Goal: Task Accomplishment & Management: Manage account settings

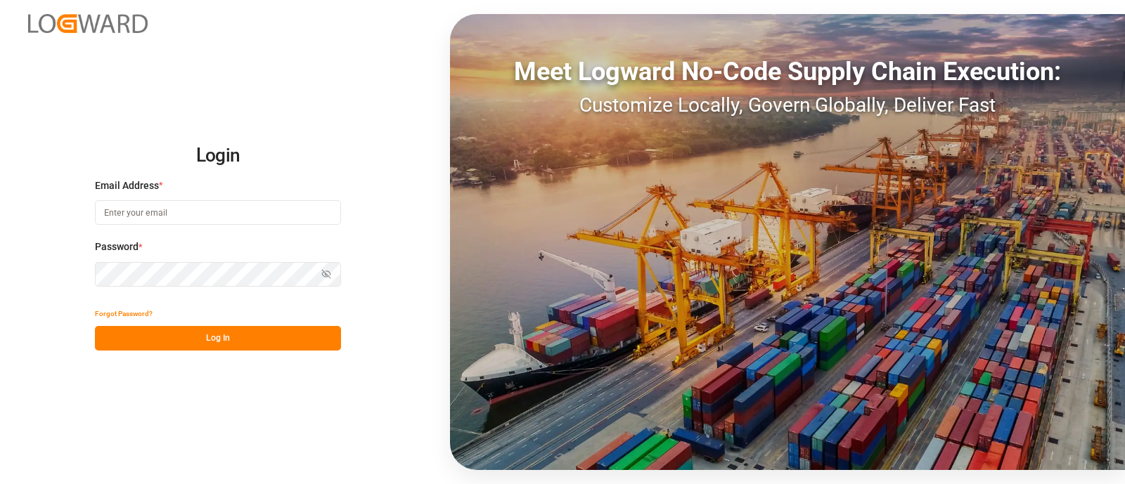
click at [175, 216] on input at bounding box center [218, 212] width 246 height 25
type input "[PERSON_NAME][EMAIL_ADDRESS][PERSON_NAME][DOMAIN_NAME]"
click at [215, 342] on button "Log In" at bounding box center [218, 338] width 246 height 25
click at [228, 336] on button "Log In" at bounding box center [218, 338] width 246 height 25
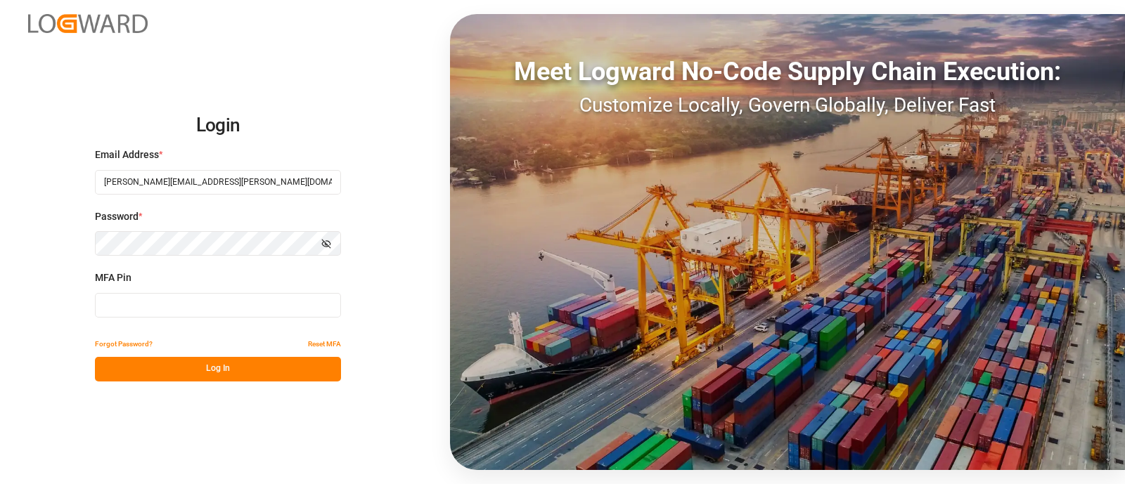
click at [186, 311] on input at bounding box center [218, 305] width 246 height 25
type input "391717"
click at [254, 368] on button "Log In" at bounding box center [218, 369] width 246 height 25
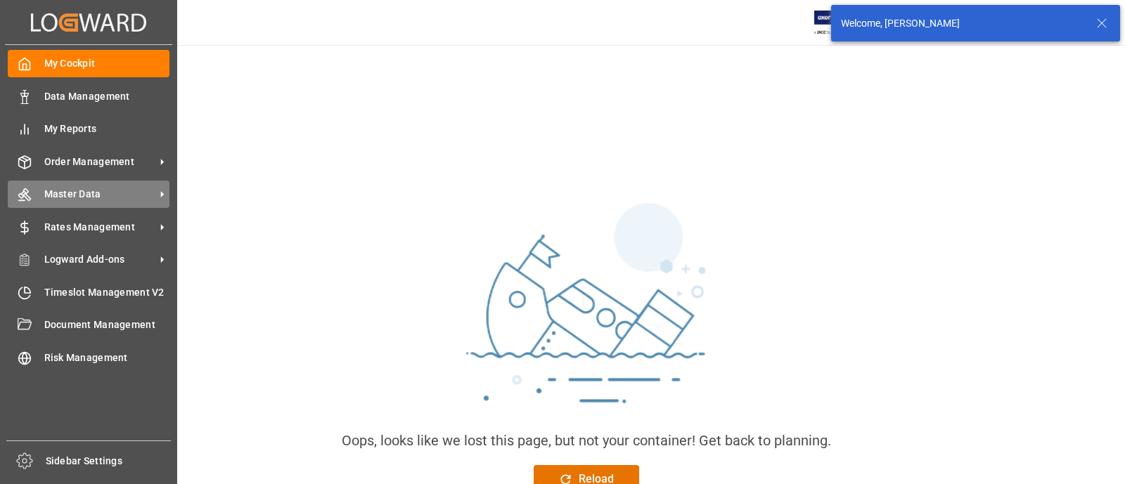
click at [74, 201] on span "Master Data" at bounding box center [99, 194] width 111 height 15
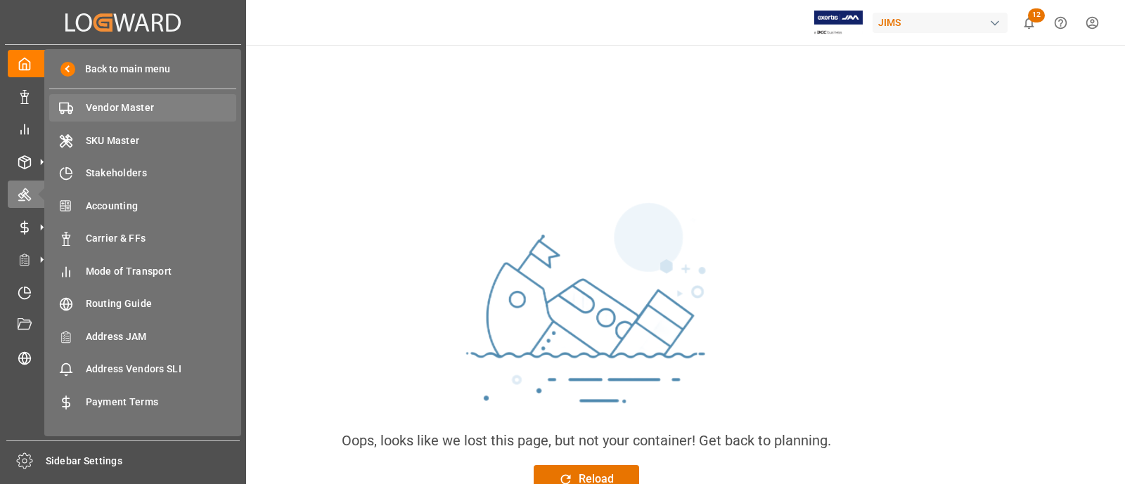
click at [89, 103] on span "Vendor Master" at bounding box center [161, 108] width 151 height 15
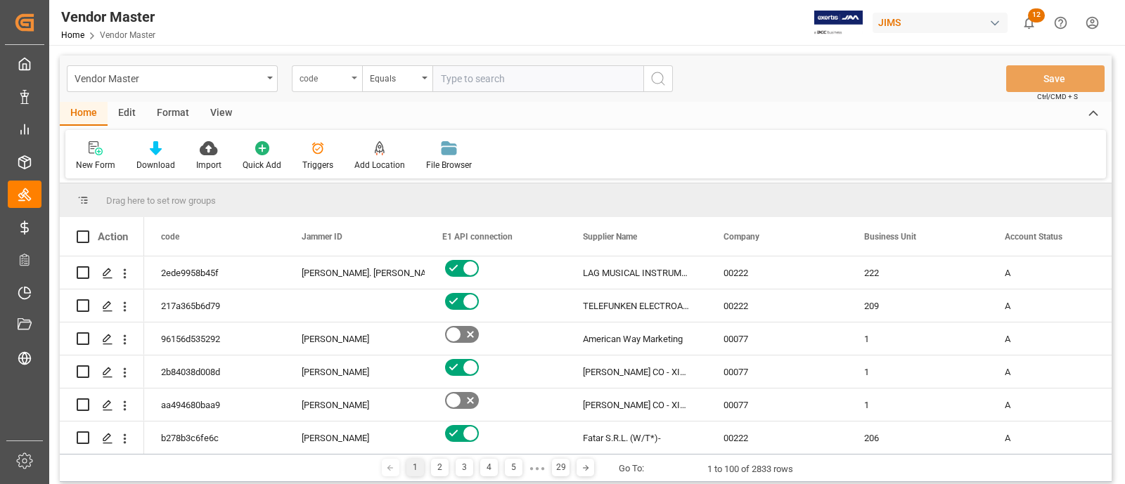
click at [344, 76] on div "code" at bounding box center [323, 77] width 48 height 16
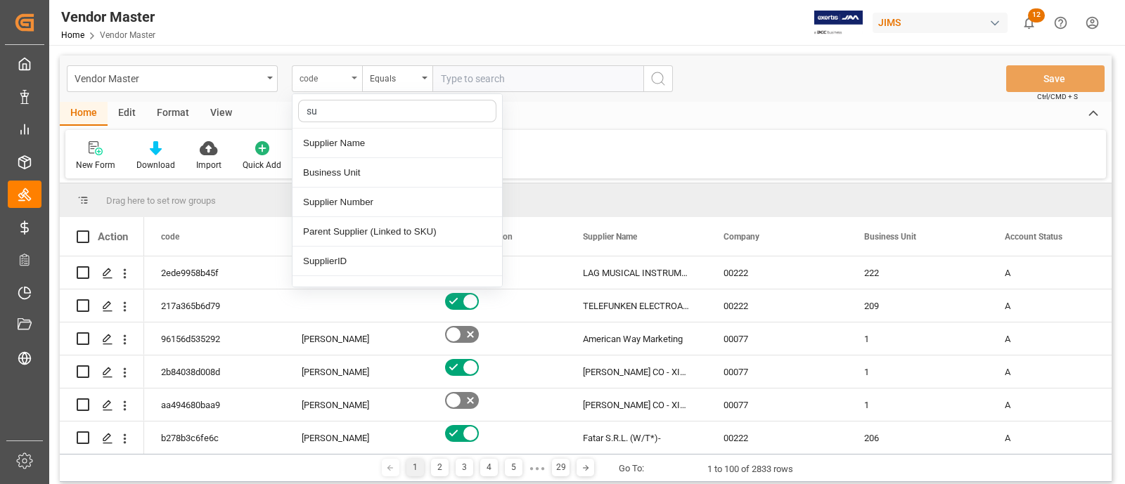
type input "s"
type input "m"
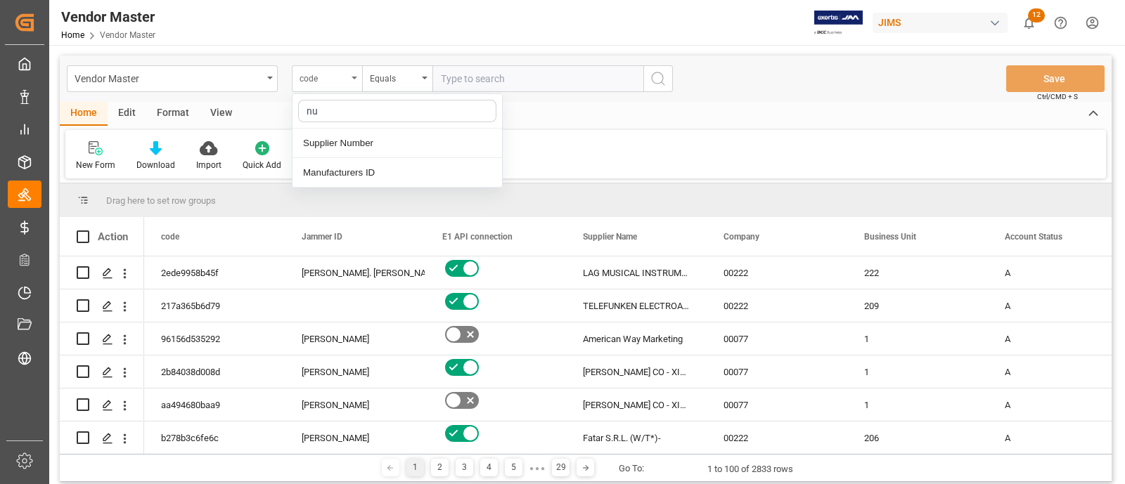
type input "num"
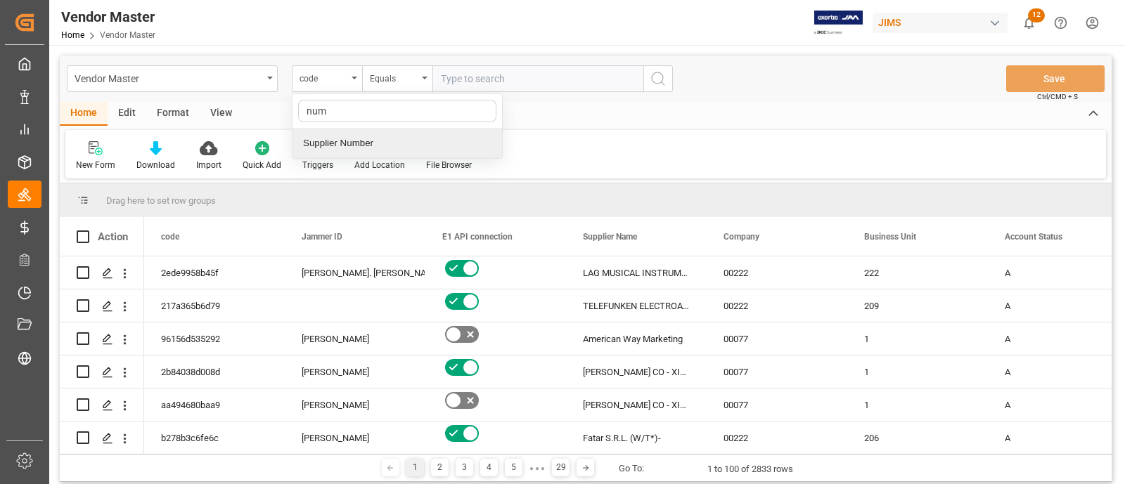
click at [397, 153] on div "Supplier Number" at bounding box center [396, 144] width 209 height 30
click at [484, 75] on input "text" at bounding box center [537, 78] width 211 height 27
paste input "165805"
type input "165805"
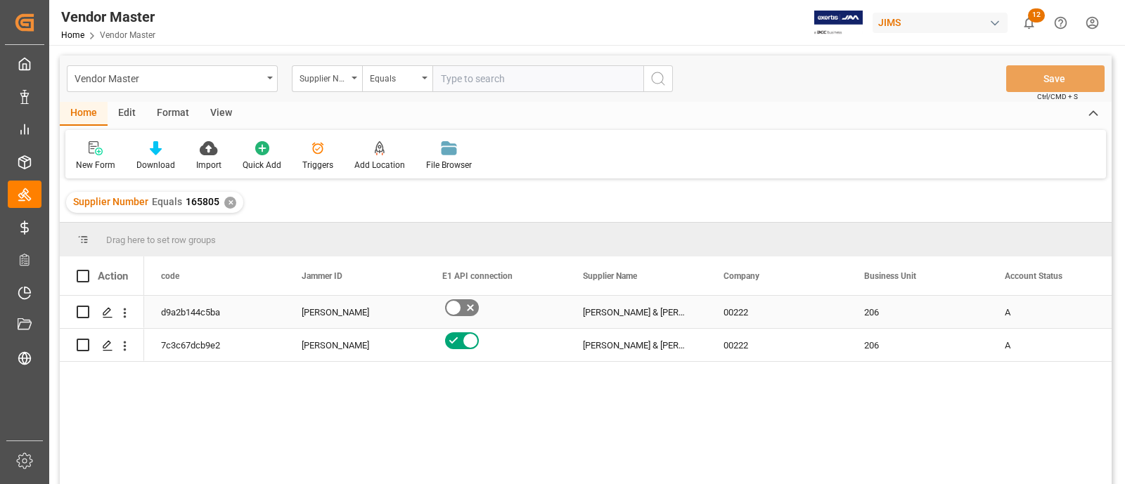
click at [555, 313] on div "Press SPACE to select this row." at bounding box center [495, 312] width 141 height 32
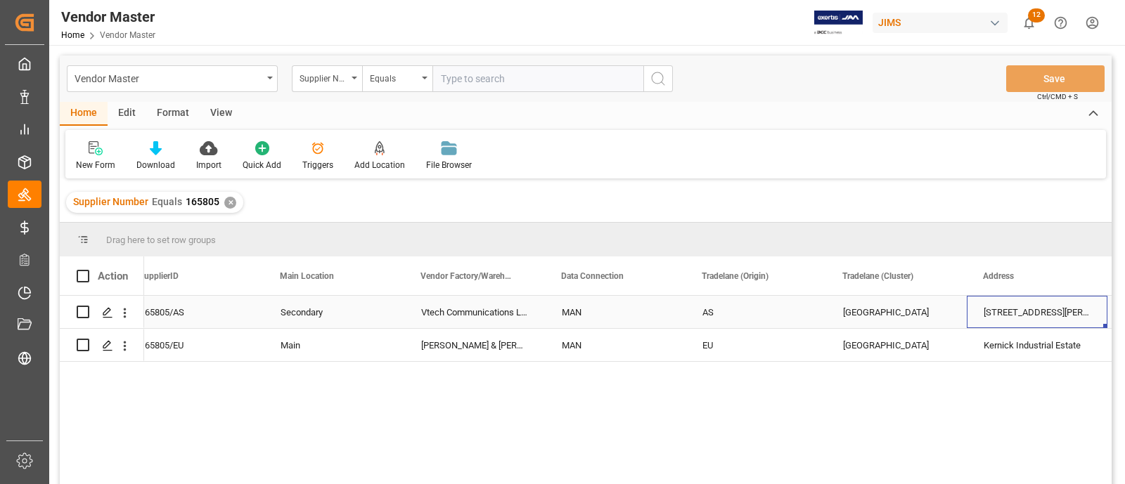
scroll to position [0, 1989]
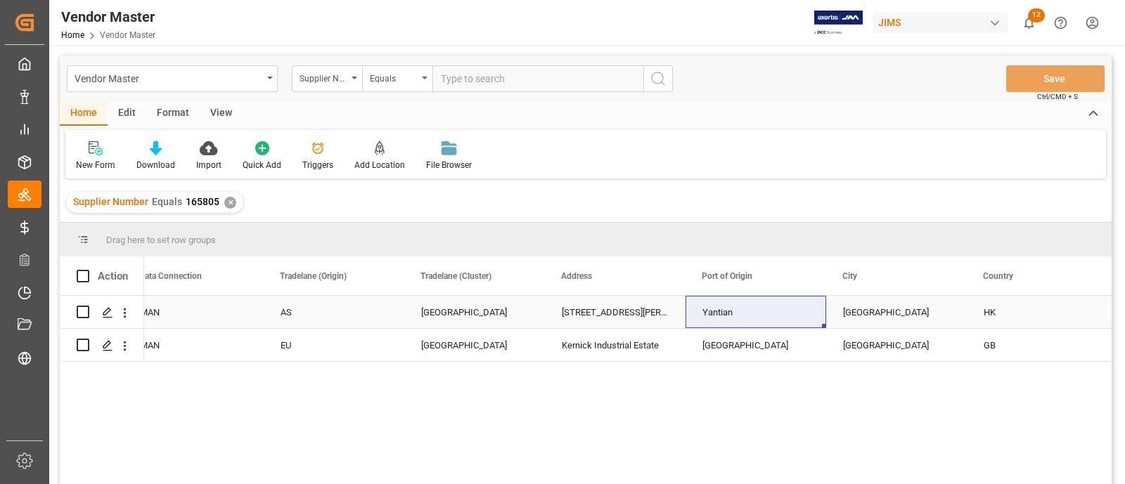
click at [740, 316] on div "Yantian" at bounding box center [755, 312] width 141 height 32
click at [741, 321] on input "Yantian" at bounding box center [756, 320] width 118 height 27
type input "Yantian (CNYTN)"
click at [620, 320] on div "[STREET_ADDRESS][PERSON_NAME]," at bounding box center [615, 312] width 141 height 32
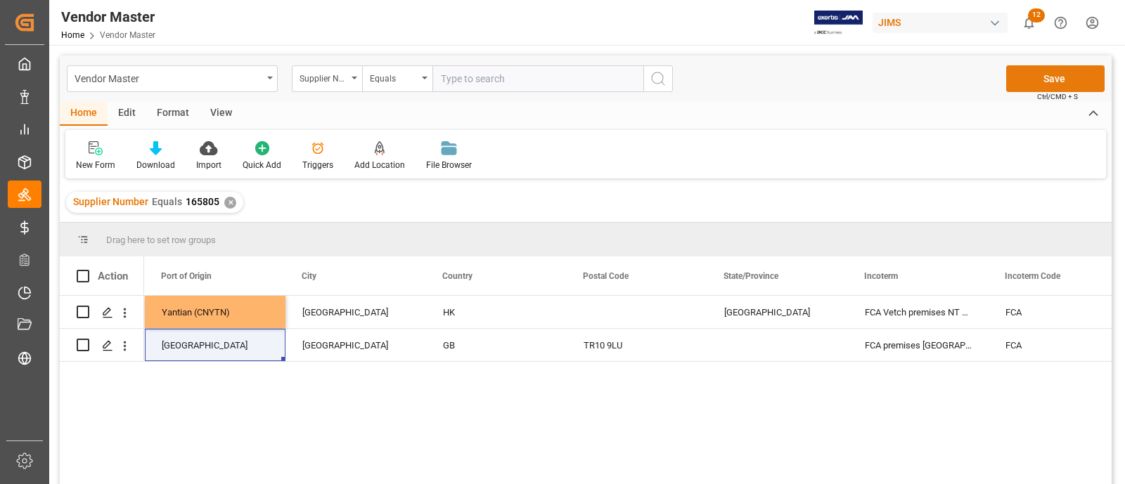
click at [1051, 77] on button "Save" at bounding box center [1055, 78] width 98 height 27
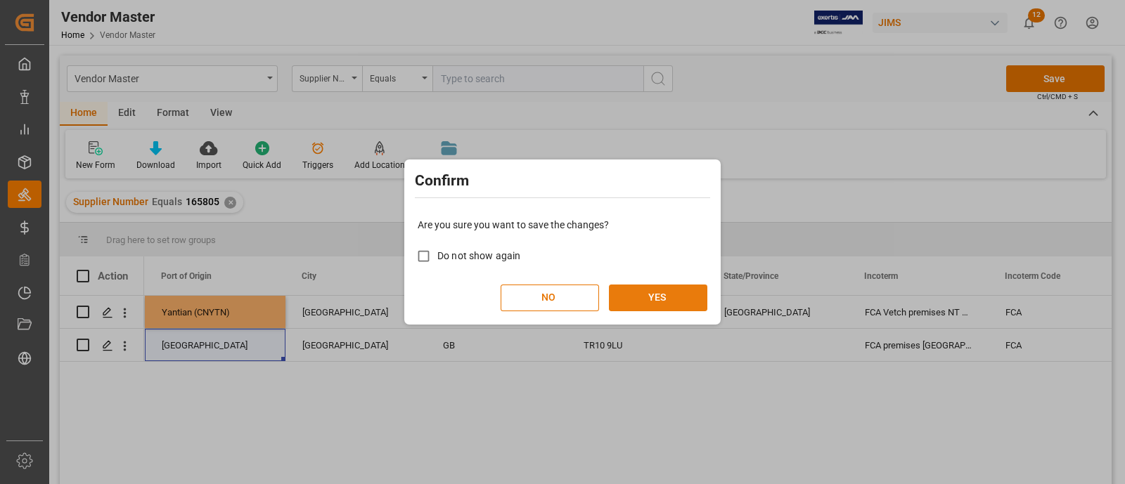
click at [654, 294] on button "YES" at bounding box center [658, 298] width 98 height 27
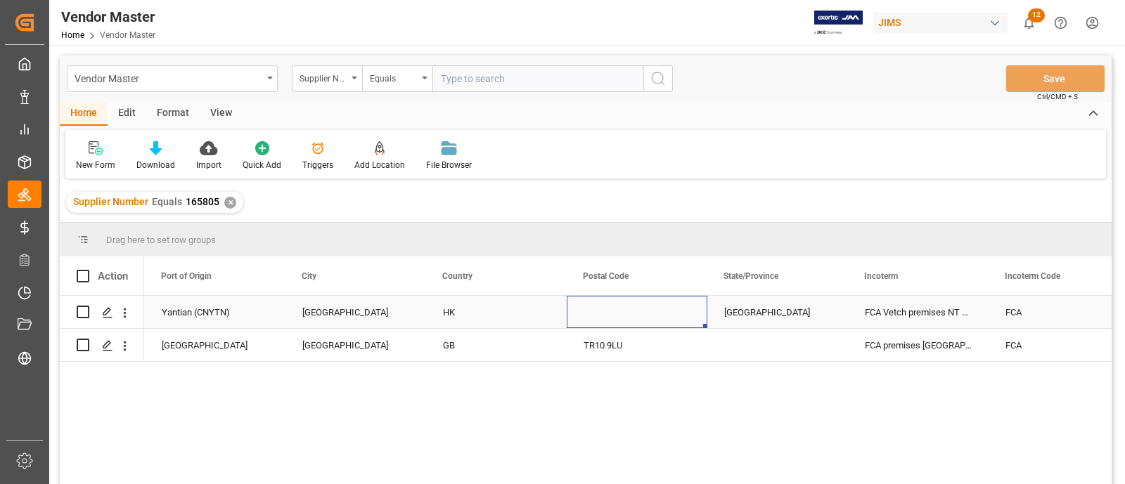
click at [659, 321] on div "Press SPACE to select this row." at bounding box center [636, 312] width 141 height 32
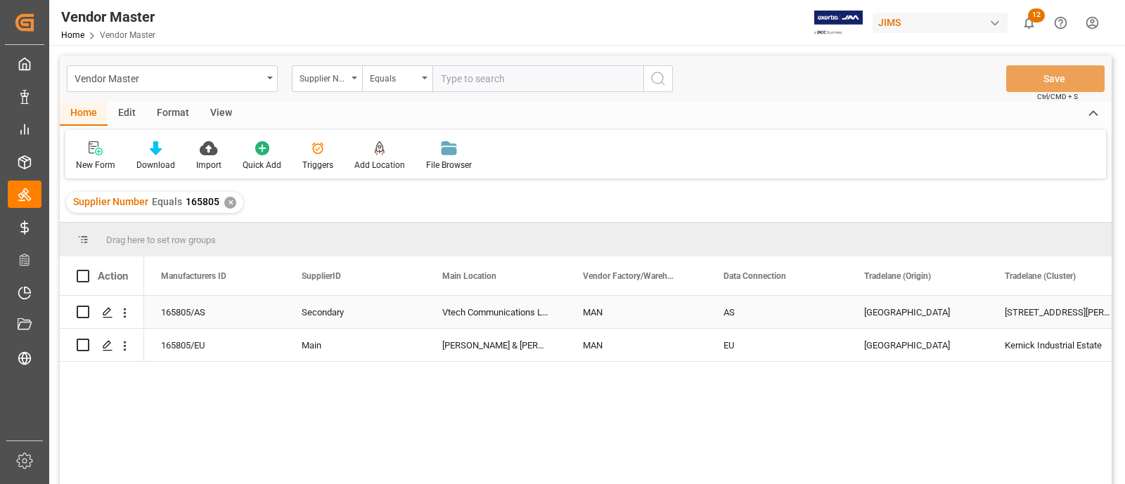
scroll to position [0, 1687]
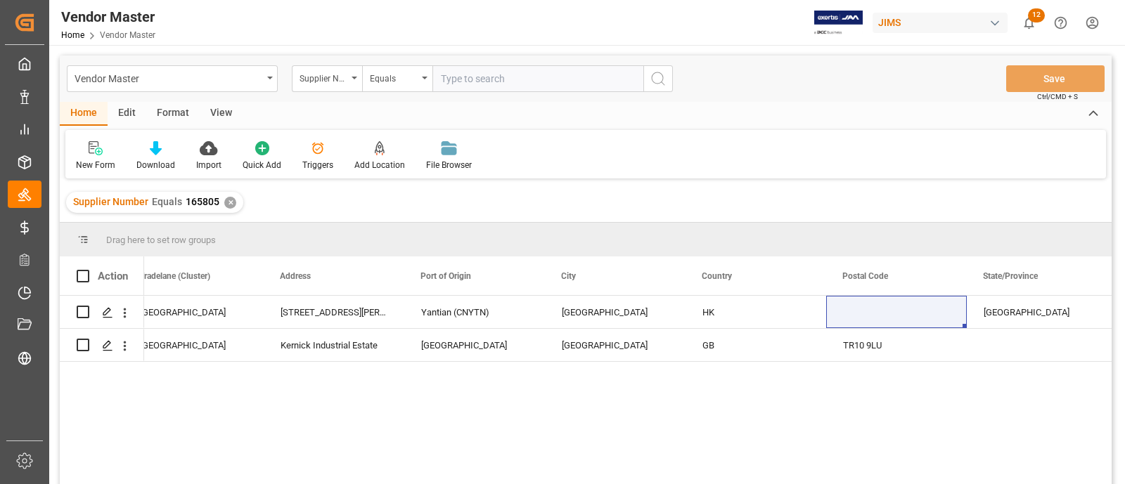
click at [229, 203] on div "✕" at bounding box center [230, 203] width 12 height 12
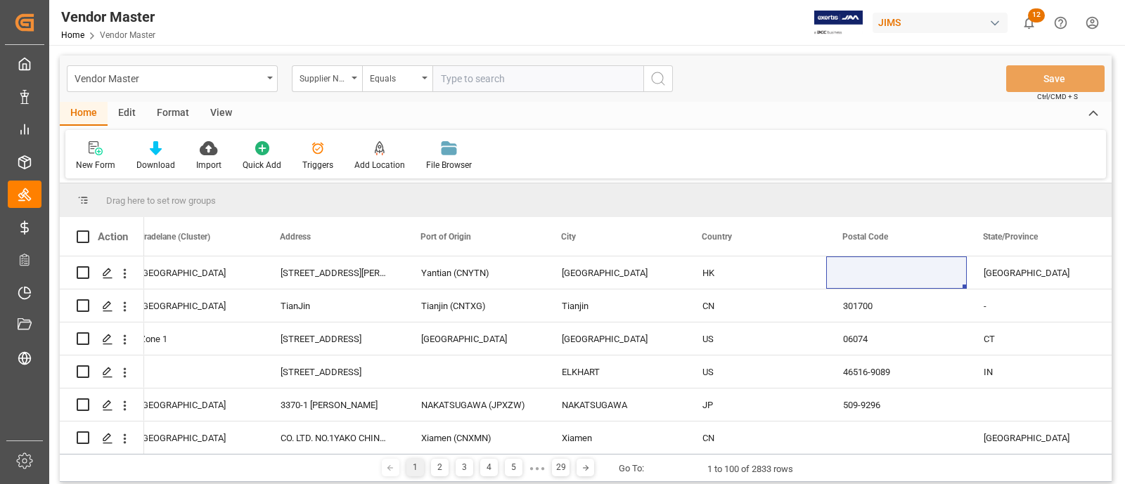
click at [462, 84] on input "text" at bounding box center [537, 78] width 211 height 27
click at [524, 82] on input "text" at bounding box center [537, 78] width 211 height 27
paste input "169757"
type input "169757"
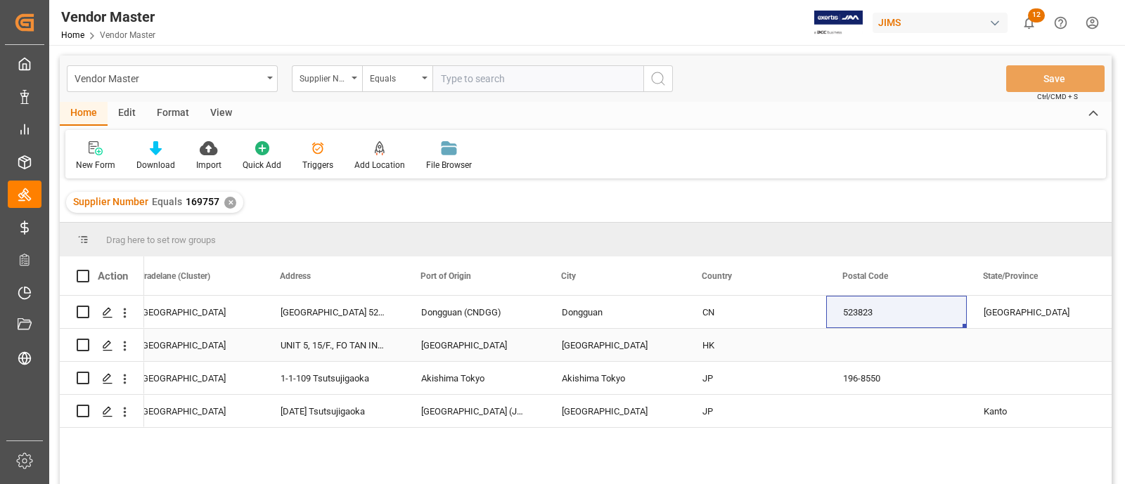
click at [770, 339] on div "HK" at bounding box center [755, 346] width 107 height 32
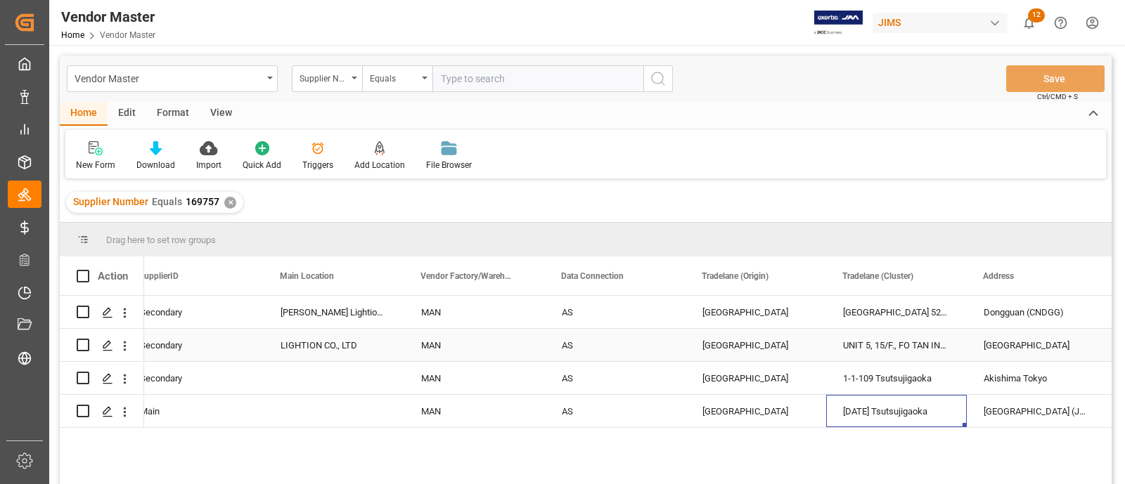
scroll to position [0, 1989]
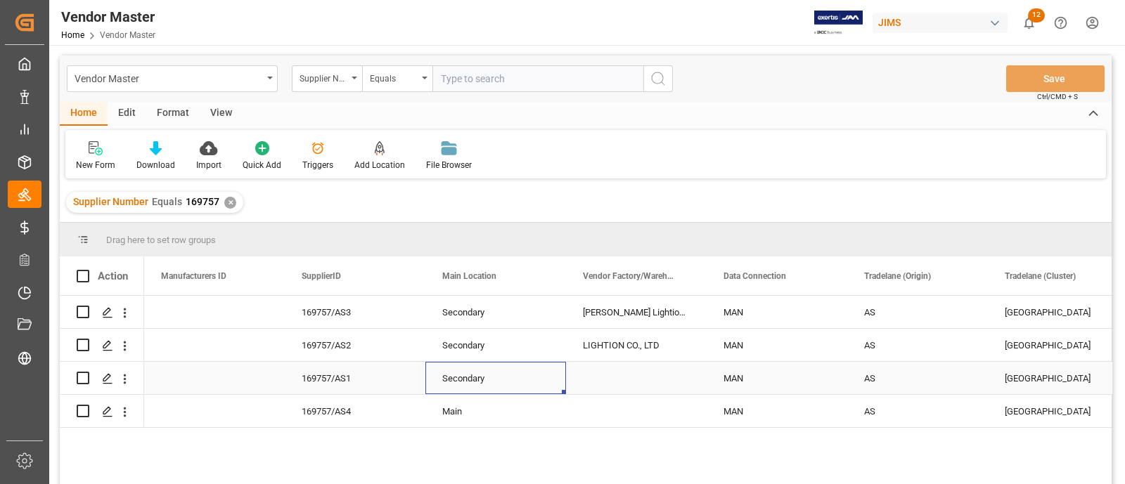
click at [560, 382] on div "Secondary" at bounding box center [495, 378] width 141 height 32
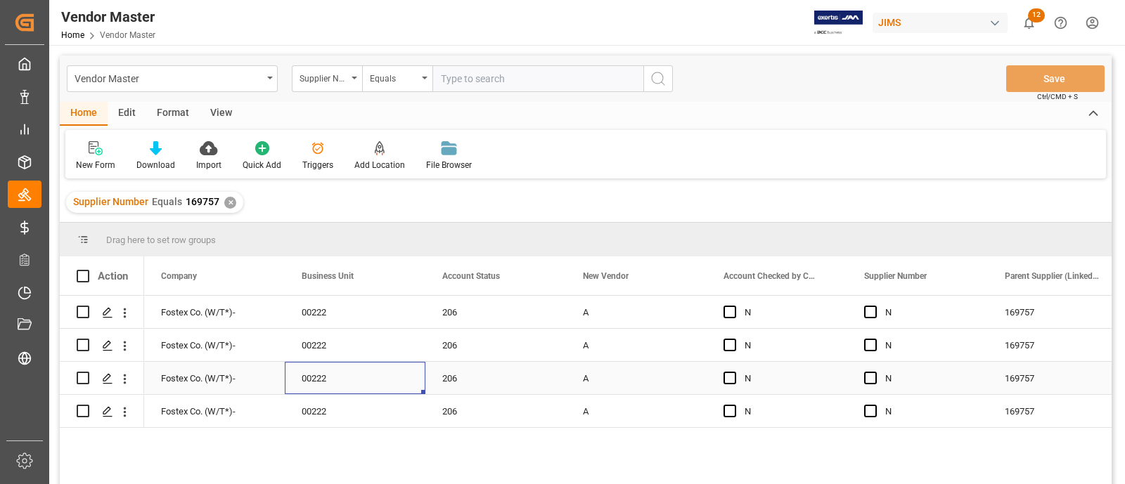
scroll to position [0, 0]
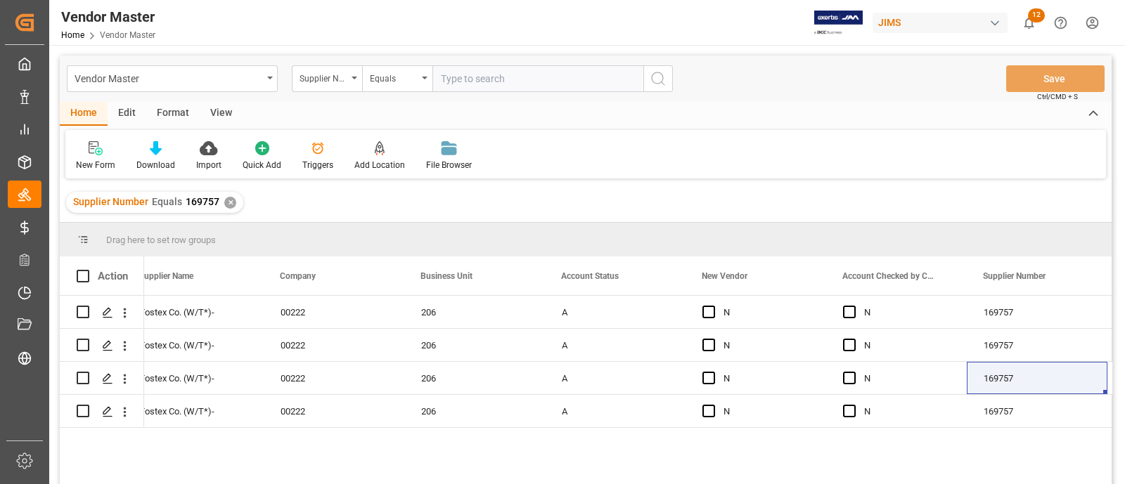
click at [231, 209] on div "Supplier Number Equals 169757 ✕" at bounding box center [154, 202] width 177 height 21
click at [228, 202] on div "✕" at bounding box center [230, 203] width 12 height 12
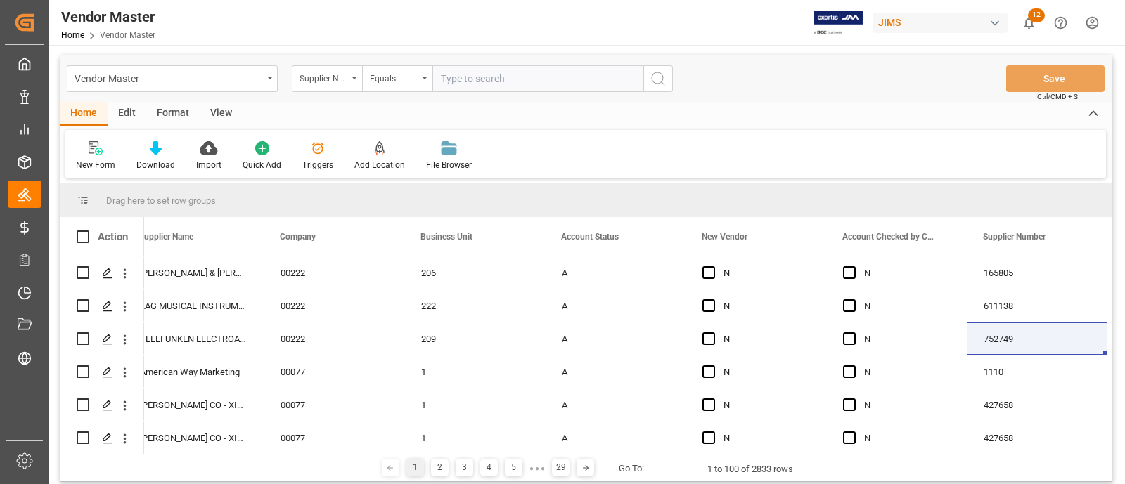
click at [481, 70] on input "text" at bounding box center [537, 78] width 211 height 27
paste input "597363"
type input "597363"
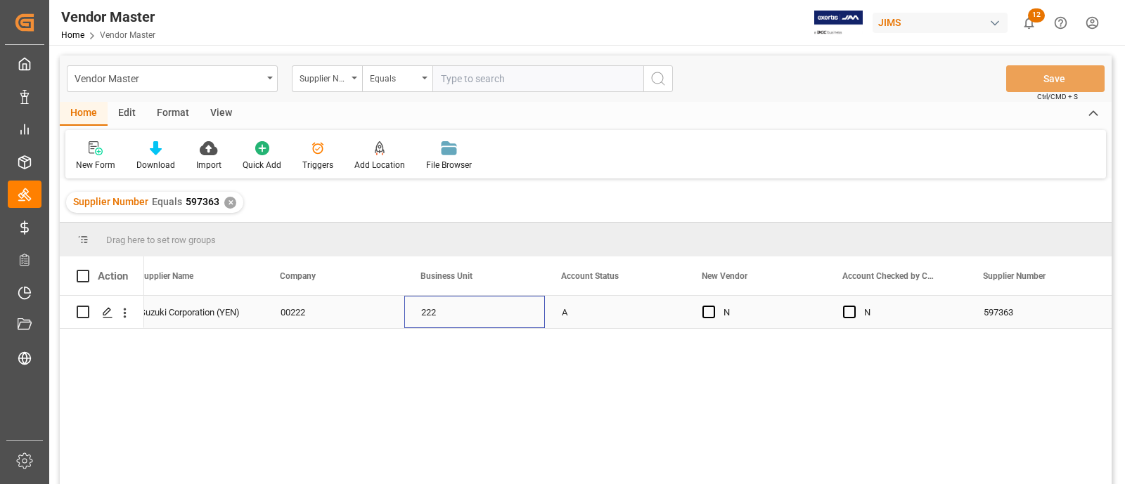
click at [480, 318] on div "222" at bounding box center [474, 312] width 141 height 32
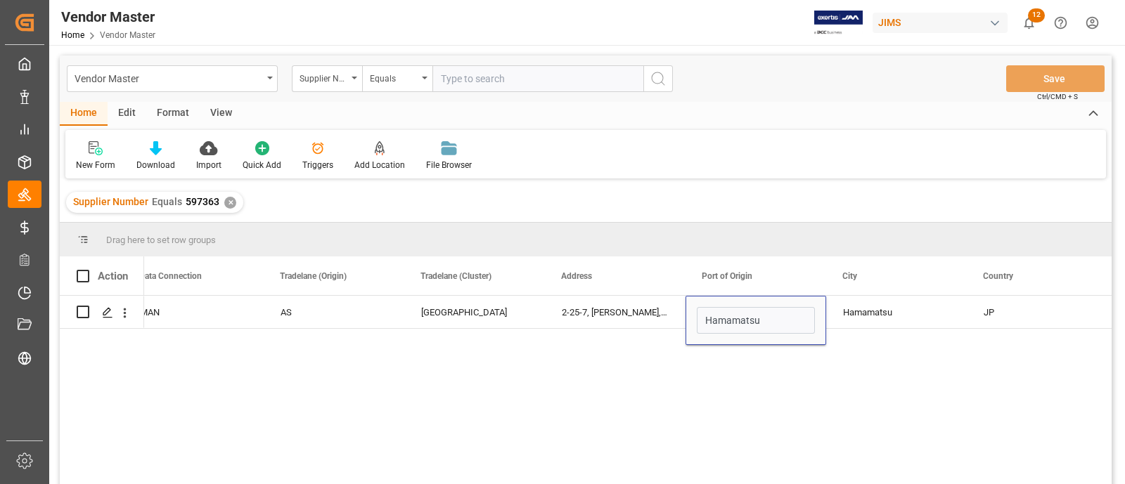
scroll to position [207, 0]
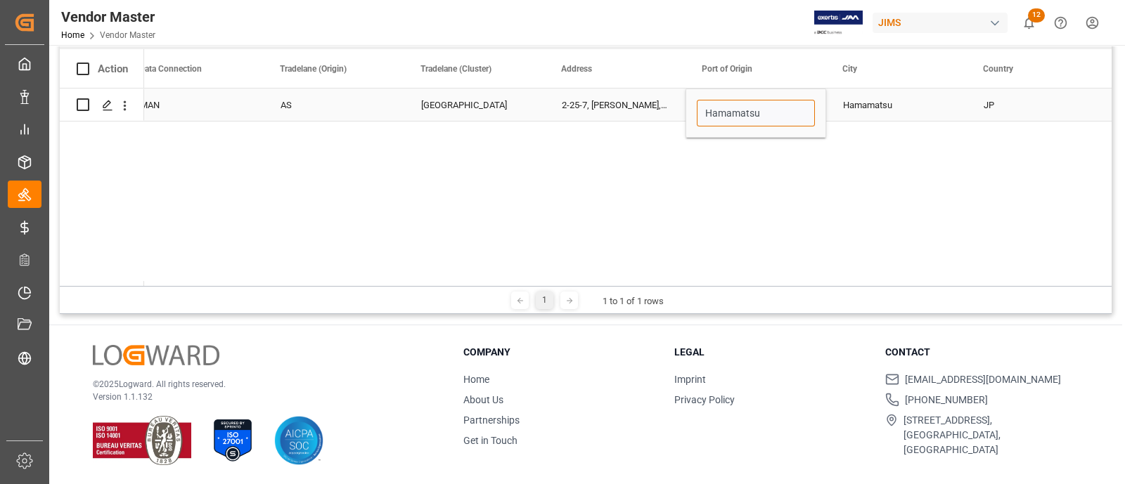
drag, startPoint x: 771, startPoint y: 106, endPoint x: 692, endPoint y: 111, distance: 78.9
click at [772, 107] on input "Hamamatsu" at bounding box center [756, 113] width 118 height 27
click at [717, 110] on input "Hamamatsu" at bounding box center [756, 113] width 118 height 27
click at [692, 111] on div "Hamamatsu" at bounding box center [755, 113] width 141 height 49
click at [635, 171] on div "MAN AS North Asia 2-25-7, Ryouke, Chuo-ku Hamamatsu Hamamatsu JP 430-0852 -" at bounding box center [627, 187] width 967 height 197
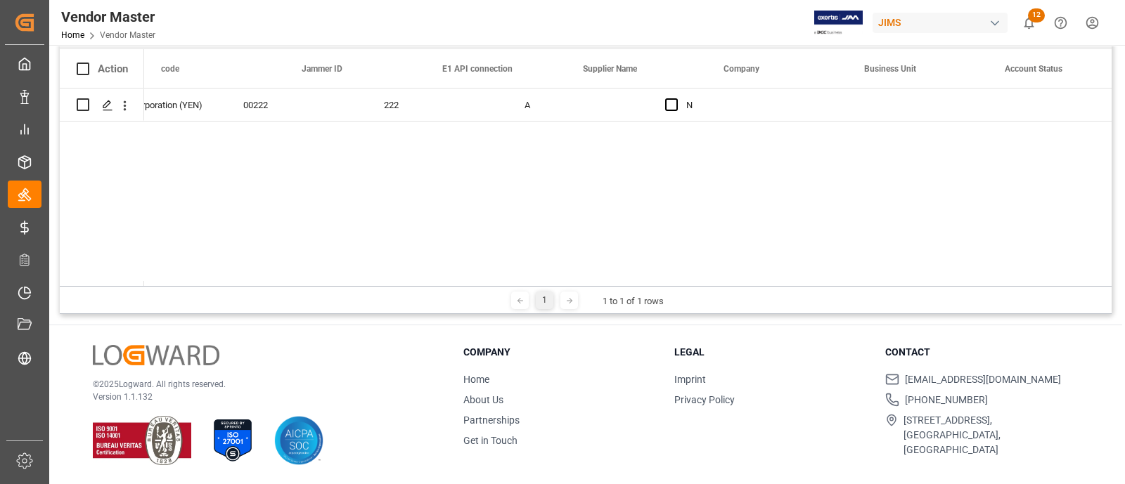
scroll to position [0, 0]
click at [992, 139] on div "Hamamatsu A N 00222 222 Suzuki Corporation (YEN) dd3debf7c2e0 [PERSON_NAME]" at bounding box center [627, 187] width 967 height 197
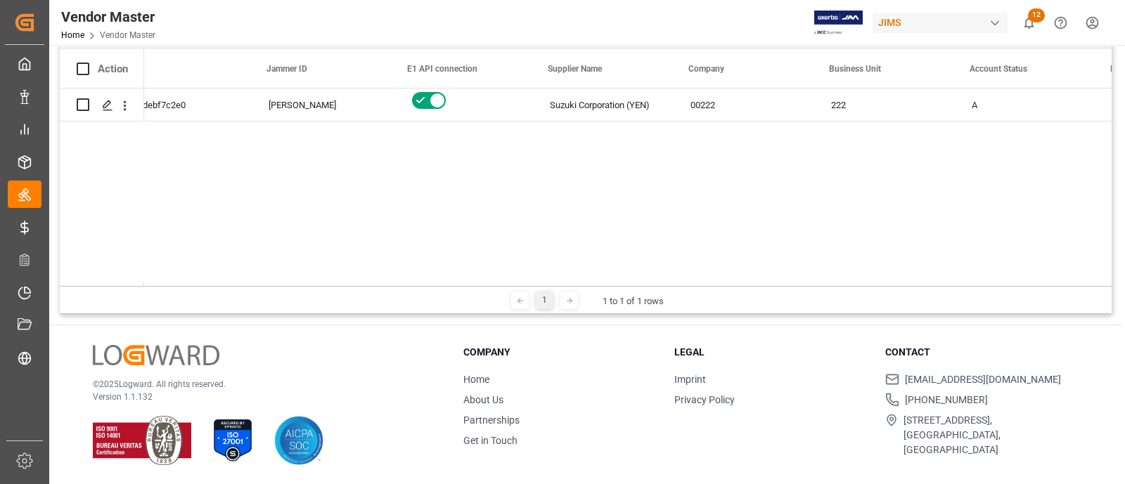
scroll to position [0, 34]
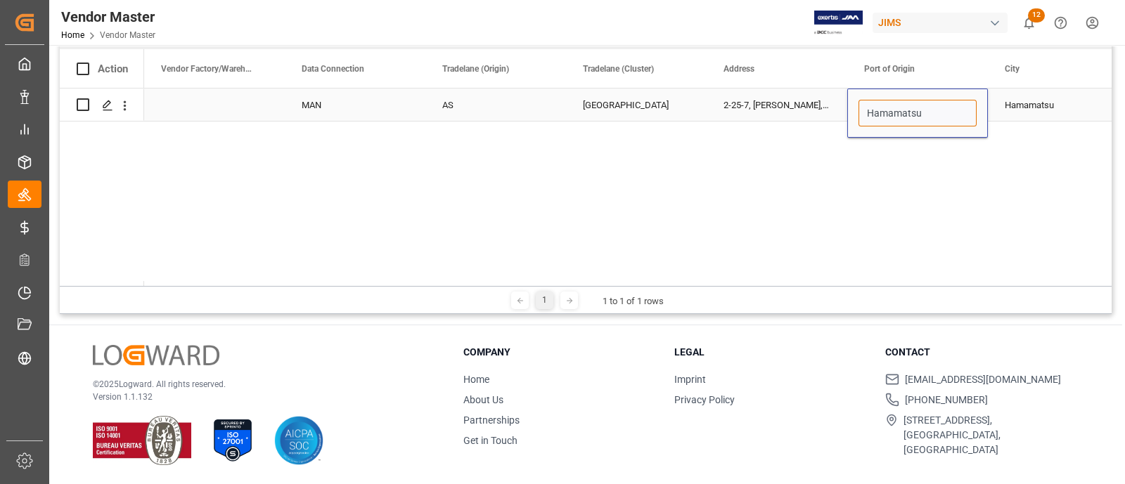
paste input "[GEOGRAPHIC_DATA] (JPTYO)"
type input "[GEOGRAPHIC_DATA] (JPTYO)"
click at [957, 180] on div "[GEOGRAPHIC_DATA] (JPTYO) 597363 Main MAN AS [GEOGRAPHIC_DATA] 2-25-7, Ryouke, …" at bounding box center [627, 187] width 967 height 197
click at [772, 114] on div "2-25-7, [PERSON_NAME], Chuo-ku" at bounding box center [776, 105] width 141 height 32
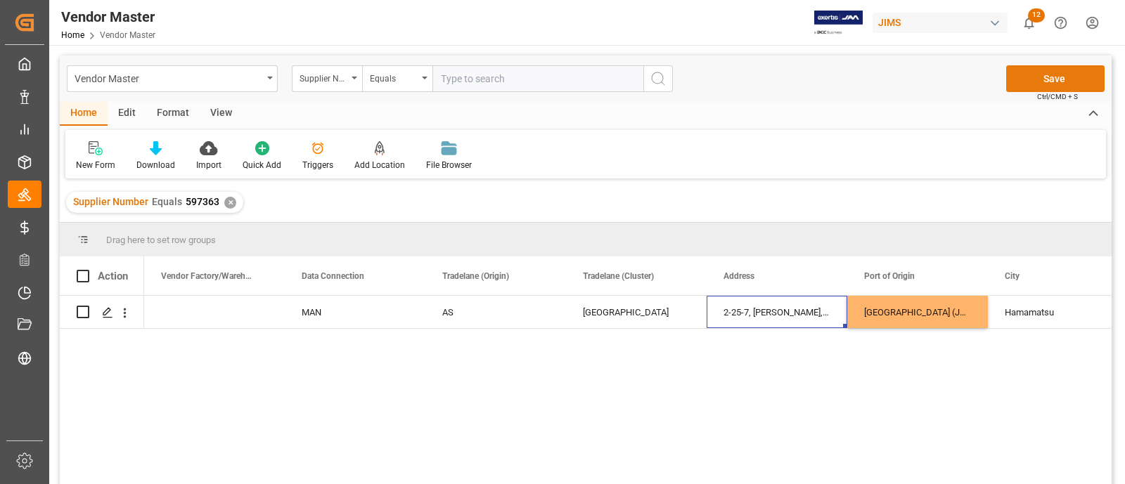
click at [1045, 79] on button "Save" at bounding box center [1055, 78] width 98 height 27
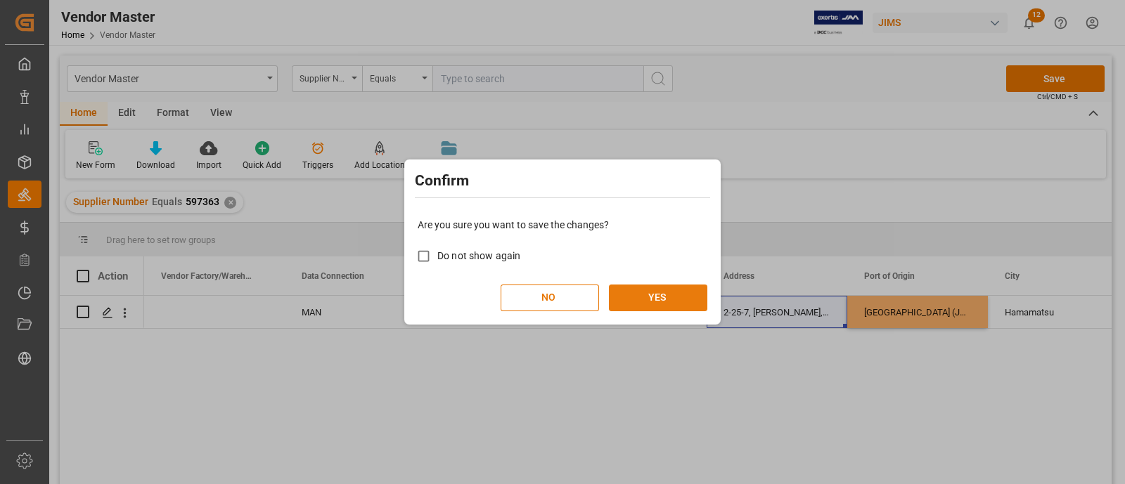
click at [661, 300] on button "YES" at bounding box center [658, 298] width 98 height 27
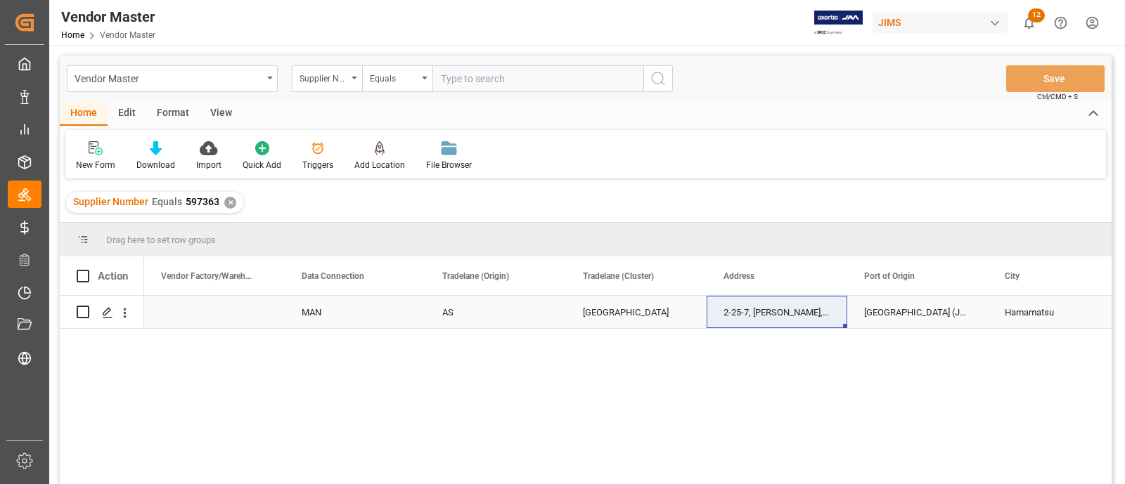
click at [734, 315] on div "2-25-7, [PERSON_NAME], Chuo-ku" at bounding box center [776, 312] width 141 height 32
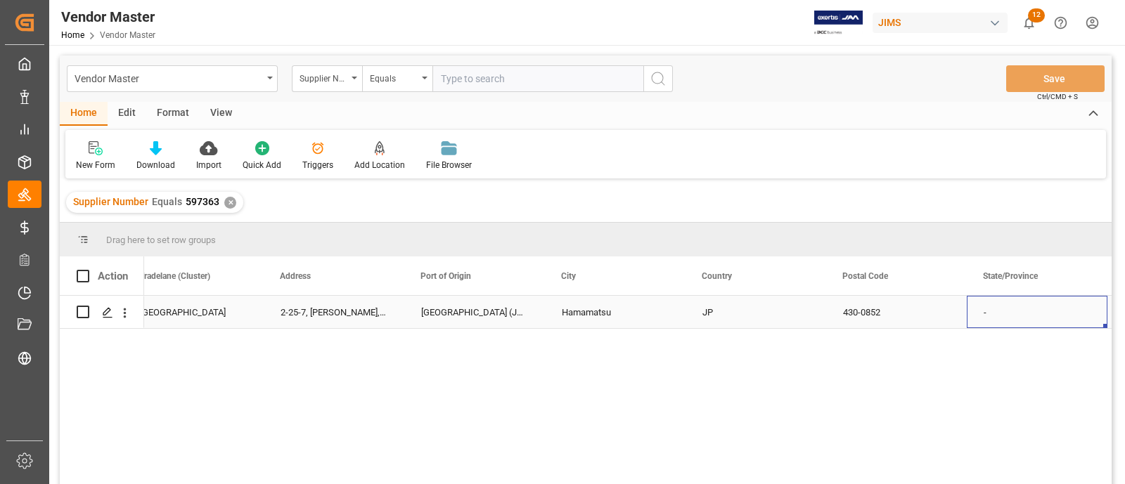
scroll to position [0, 2692]
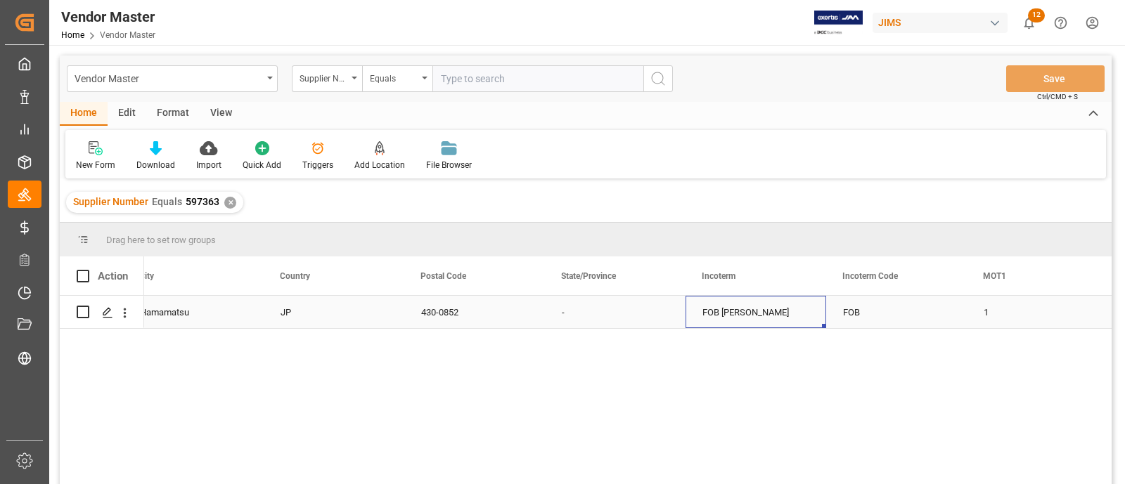
click at [734, 315] on div "FOB [PERSON_NAME]" at bounding box center [755, 312] width 141 height 32
type input "FOB [GEOGRAPHIC_DATA] JP"
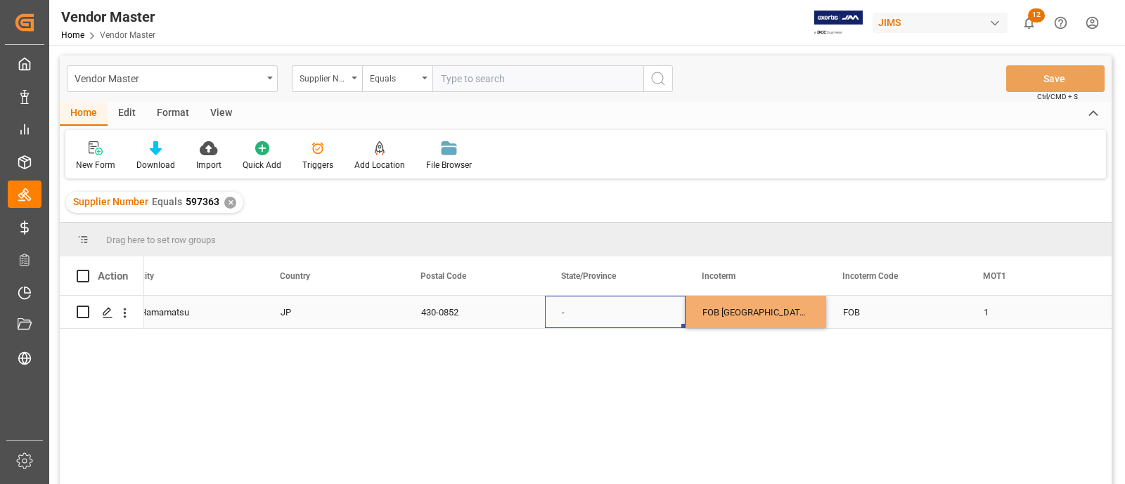
click at [643, 316] on div "-" at bounding box center [615, 312] width 141 height 32
click at [1047, 76] on button "Save" at bounding box center [1055, 78] width 98 height 27
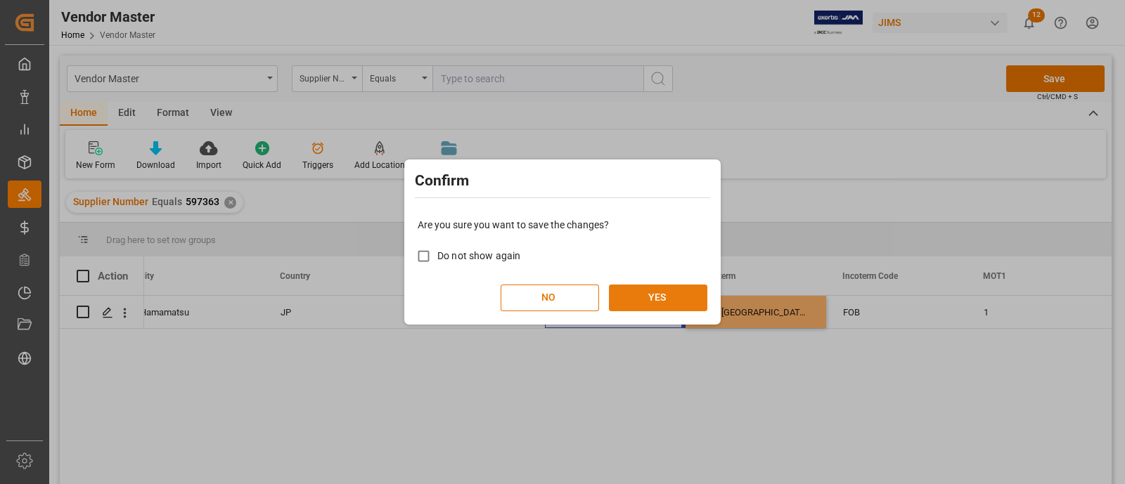
click at [650, 290] on button "YES" at bounding box center [658, 298] width 98 height 27
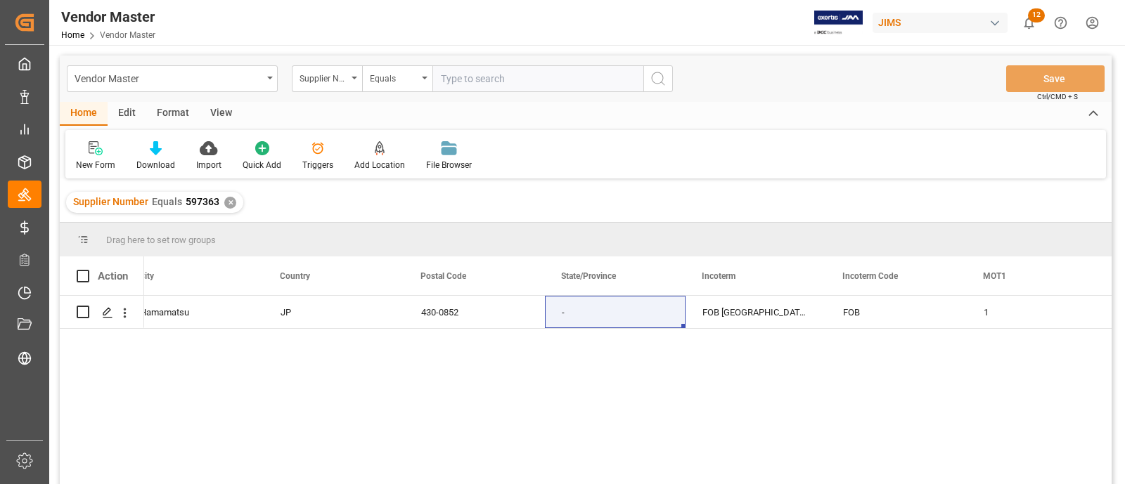
click at [232, 200] on div "✕" at bounding box center [230, 203] width 12 height 12
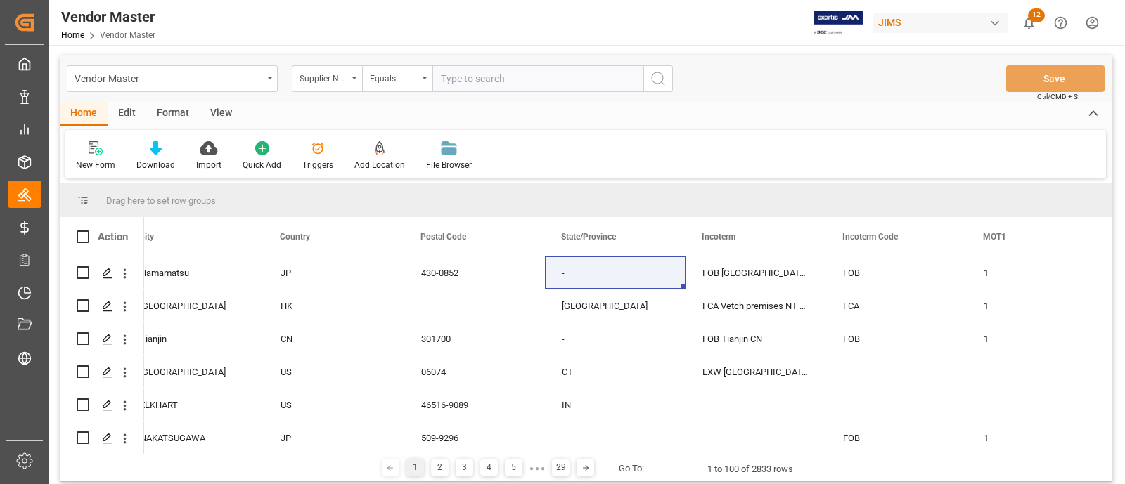
click at [517, 85] on input "text" at bounding box center [537, 78] width 211 height 27
paste input "573088"
type input "573088"
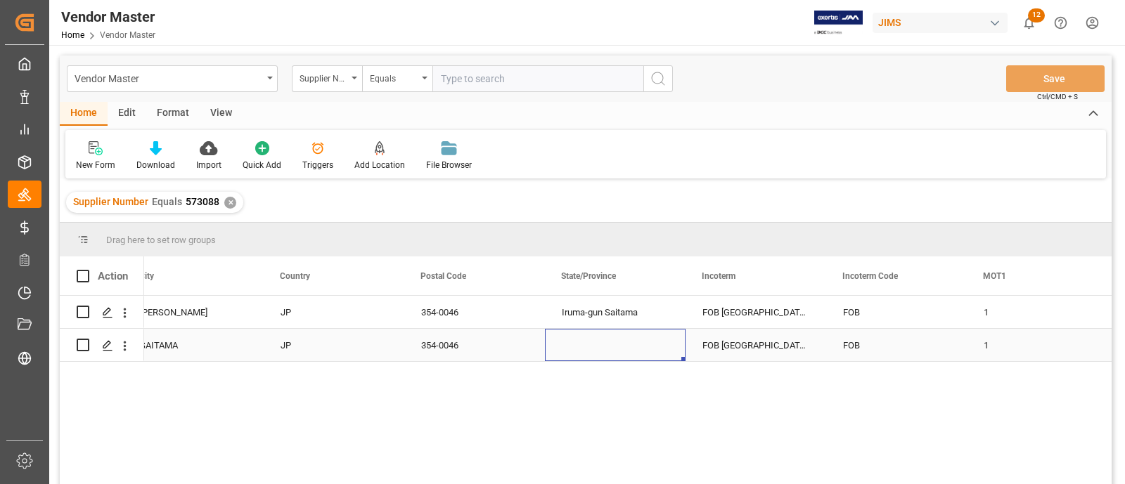
click at [615, 339] on div "Press SPACE to select this row." at bounding box center [615, 345] width 141 height 32
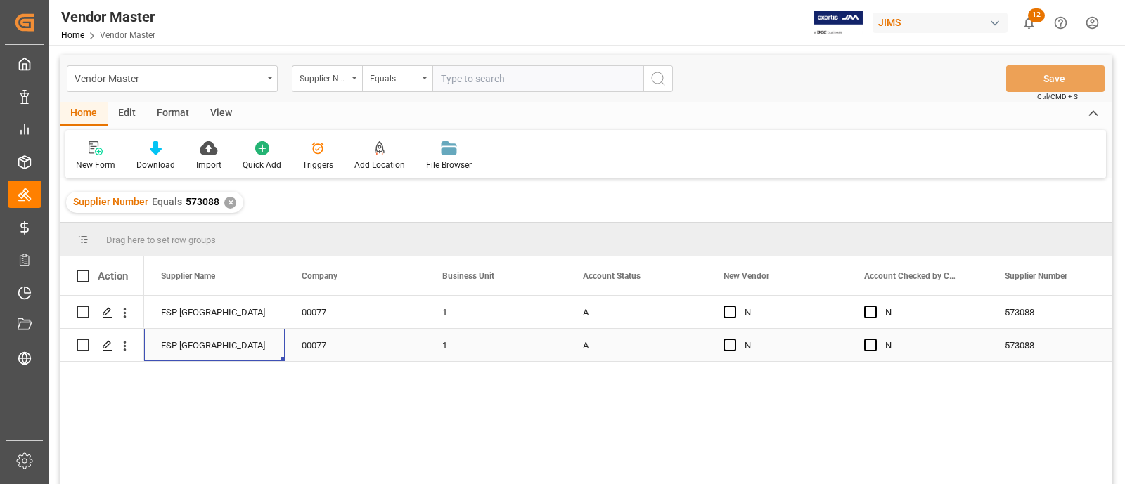
scroll to position [0, 280]
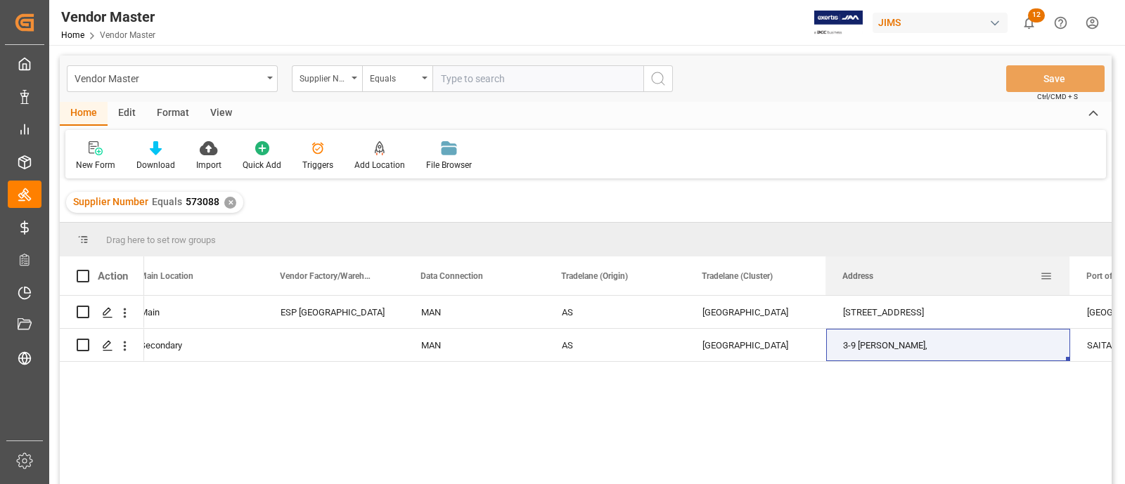
drag, startPoint x: 965, startPoint y: 272, endPoint x: 1068, endPoint y: 273, distance: 103.3
click at [1068, 273] on div at bounding box center [1069, 276] width 6 height 39
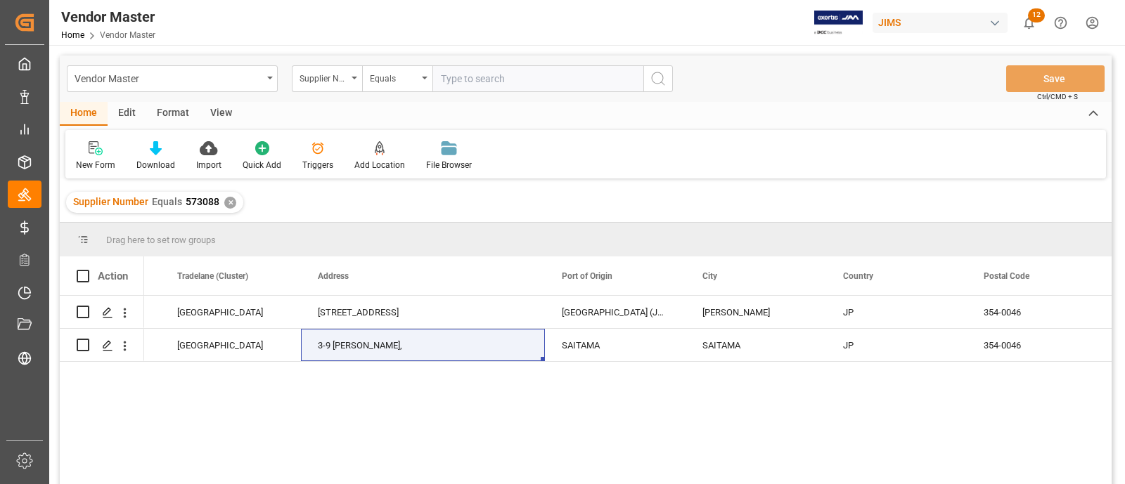
click at [226, 198] on div "✕" at bounding box center [230, 203] width 12 height 12
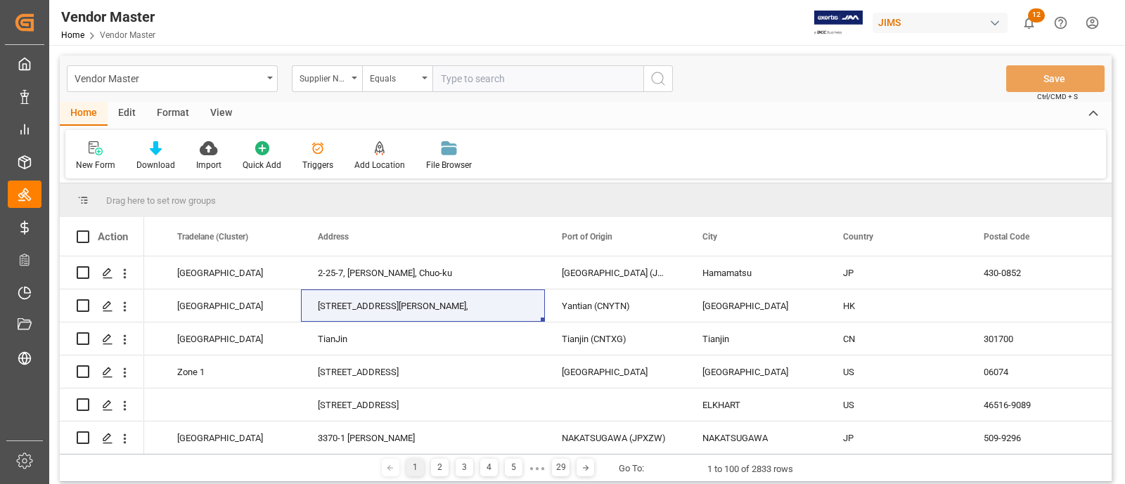
scroll to position [0, 2513]
click at [515, 79] on input "text" at bounding box center [537, 78] width 211 height 27
paste input "601859"
type input "601859"
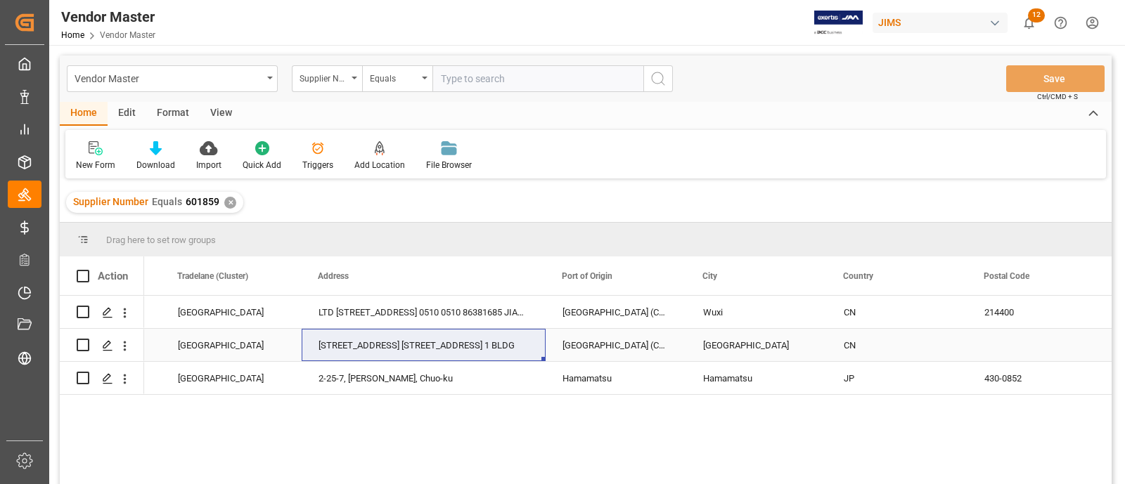
click at [651, 342] on div "[GEOGRAPHIC_DATA] (CNSHA)" at bounding box center [615, 345] width 141 height 32
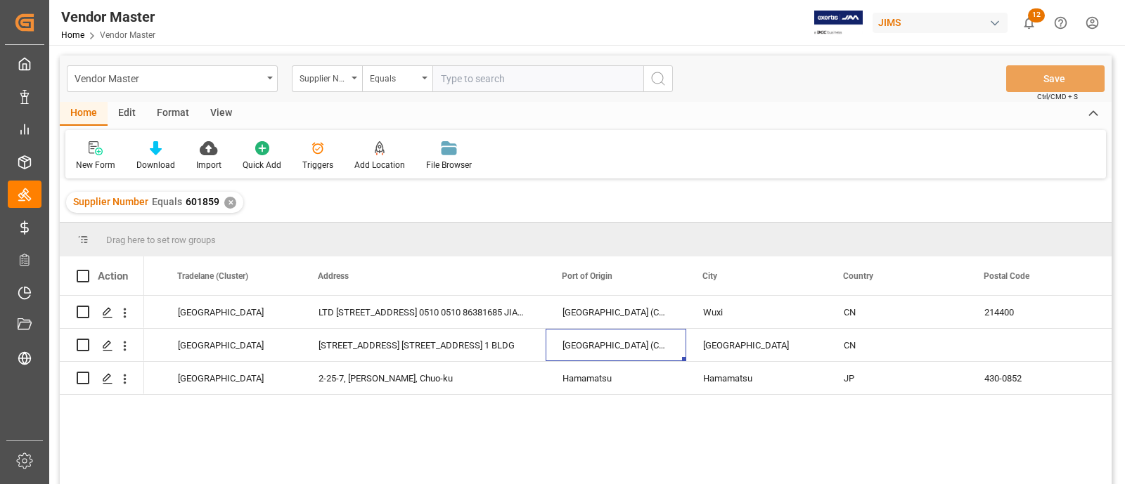
click at [465, 87] on input "text" at bounding box center [537, 78] width 211 height 27
paste input "547078"
type input "547078"
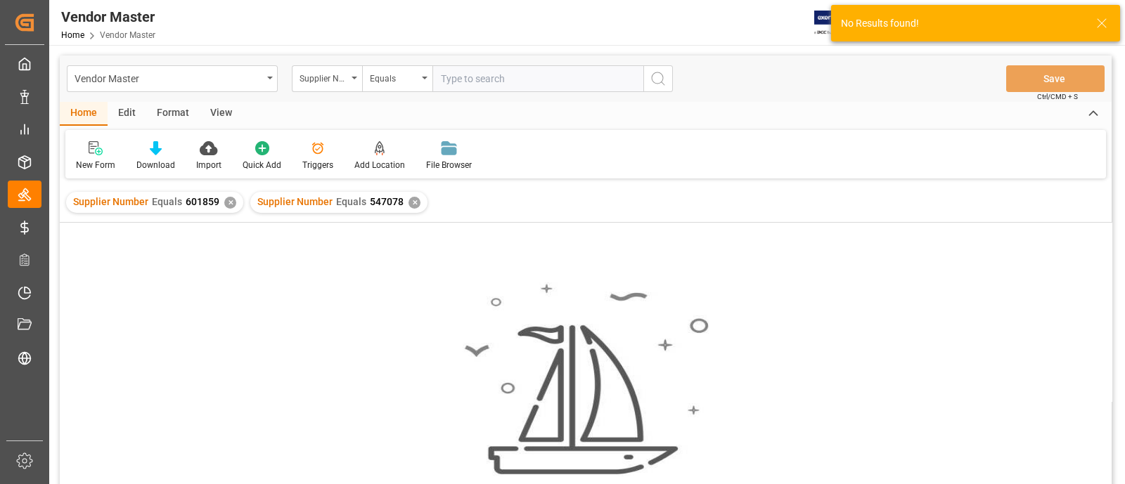
click at [226, 204] on div "✕" at bounding box center [230, 203] width 12 height 12
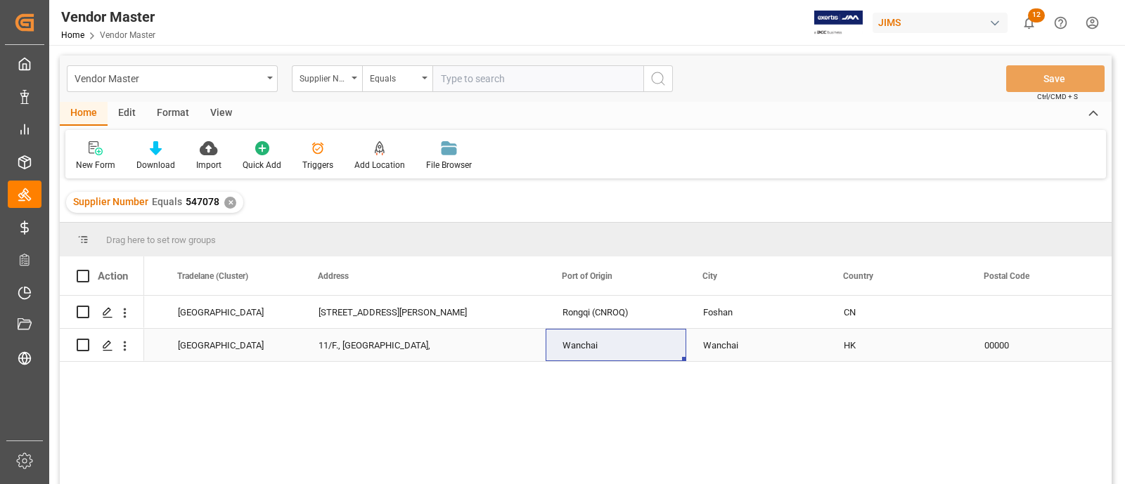
click at [626, 345] on div "Wanchai" at bounding box center [615, 345] width 141 height 32
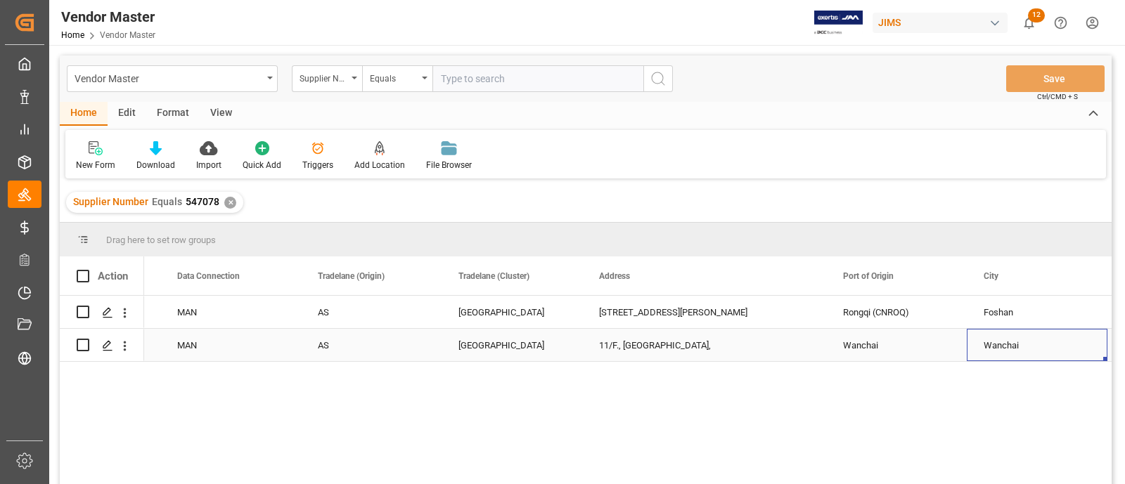
scroll to position [0, 2373]
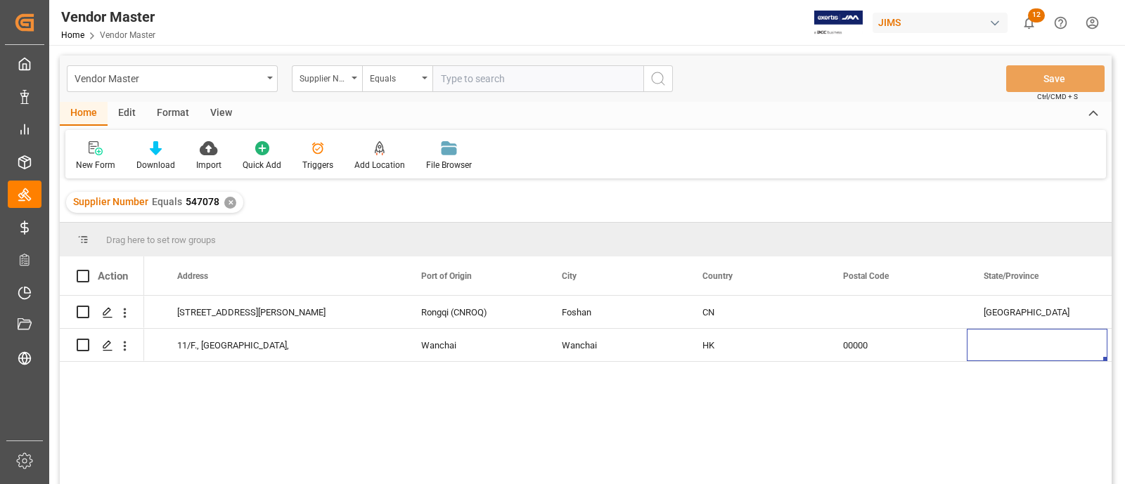
click at [229, 201] on div "✕" at bounding box center [230, 203] width 12 height 12
click at [229, 201] on div "Vendor Master Supplier Number Equals Save Ctrl/CMD + S Home Edit Format View Ne…" at bounding box center [585, 289] width 1051 height 466
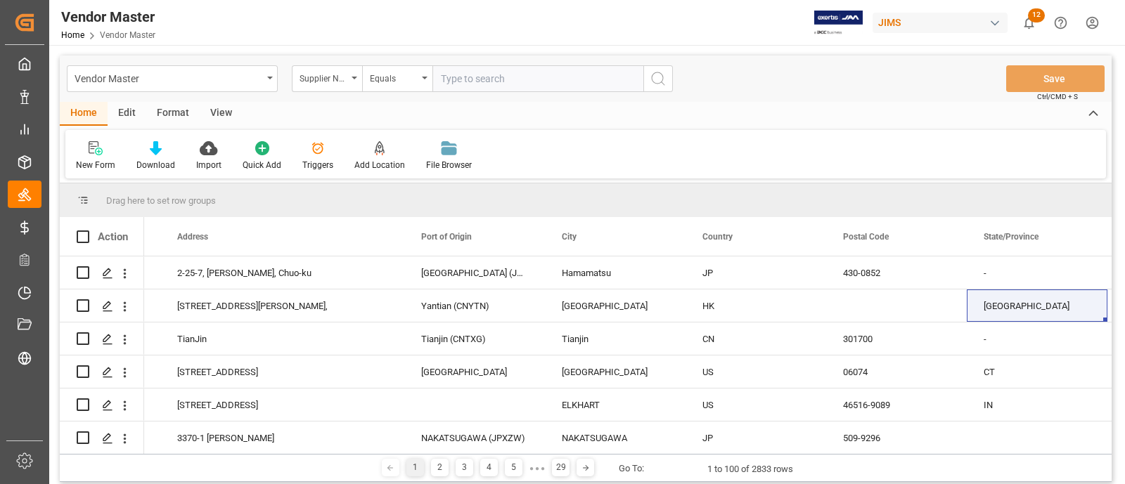
scroll to position [0, 2654]
click at [463, 76] on input "text" at bounding box center [537, 78] width 211 height 27
paste input "569500"
type input "569500"
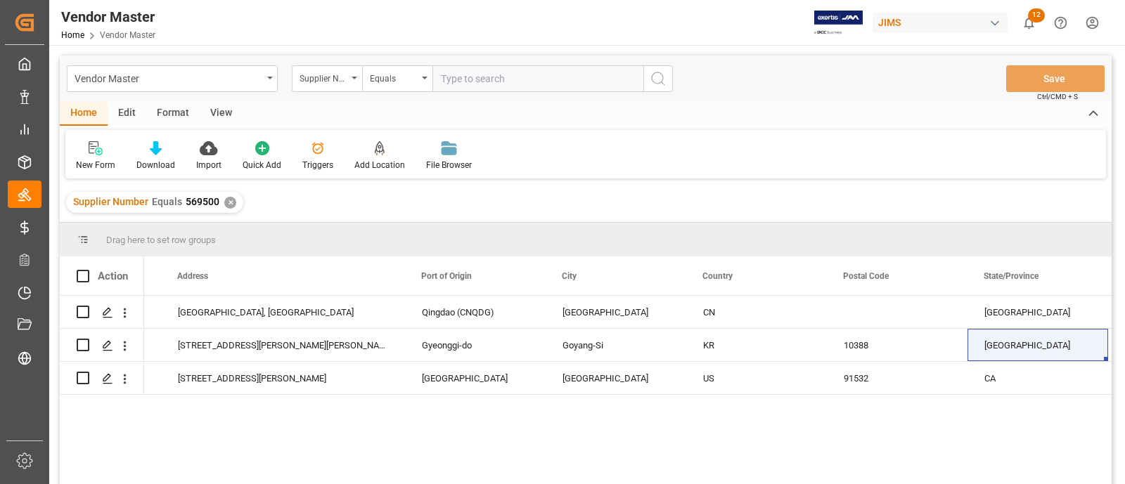
click at [789, 430] on div "AS [GEOGRAPHIC_DATA], [GEOGRAPHIC_DATA] [GEOGRAPHIC_DATA] ([GEOGRAPHIC_DATA]) […" at bounding box center [627, 394] width 967 height 197
click at [226, 206] on div "✕" at bounding box center [230, 203] width 12 height 12
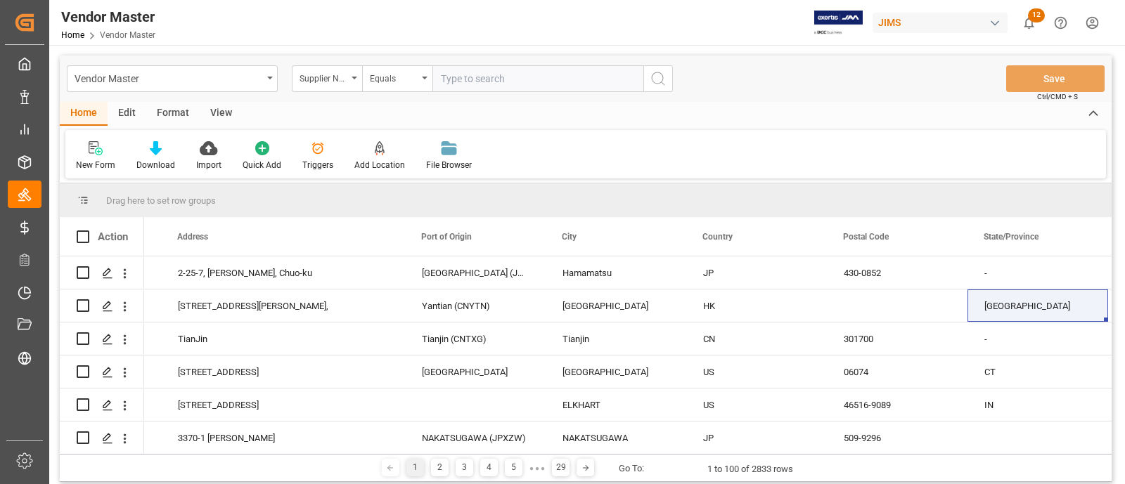
click at [469, 79] on input "text" at bounding box center [537, 78] width 211 height 27
paste input "663129"
type input "663129"
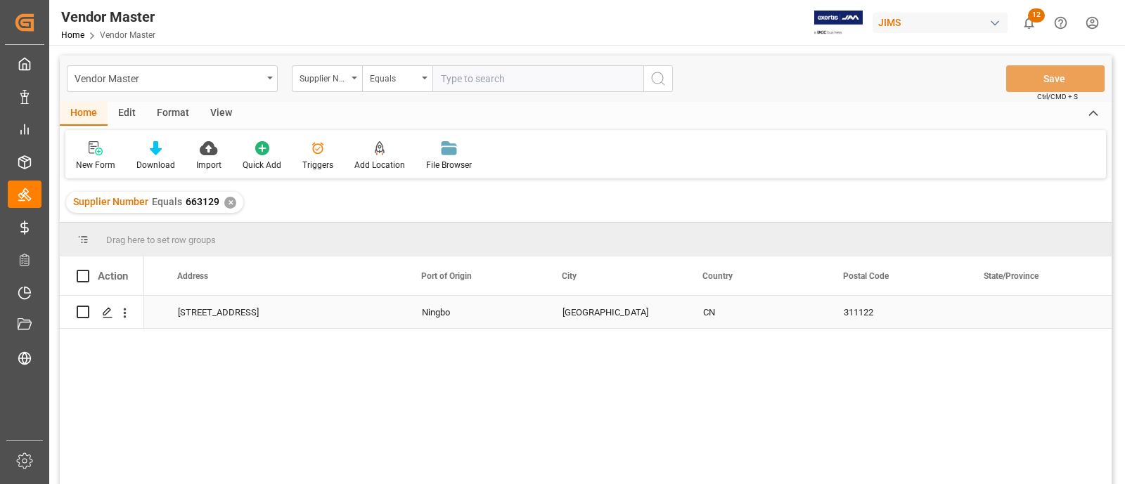
click at [670, 305] on div "[GEOGRAPHIC_DATA]" at bounding box center [615, 312] width 141 height 32
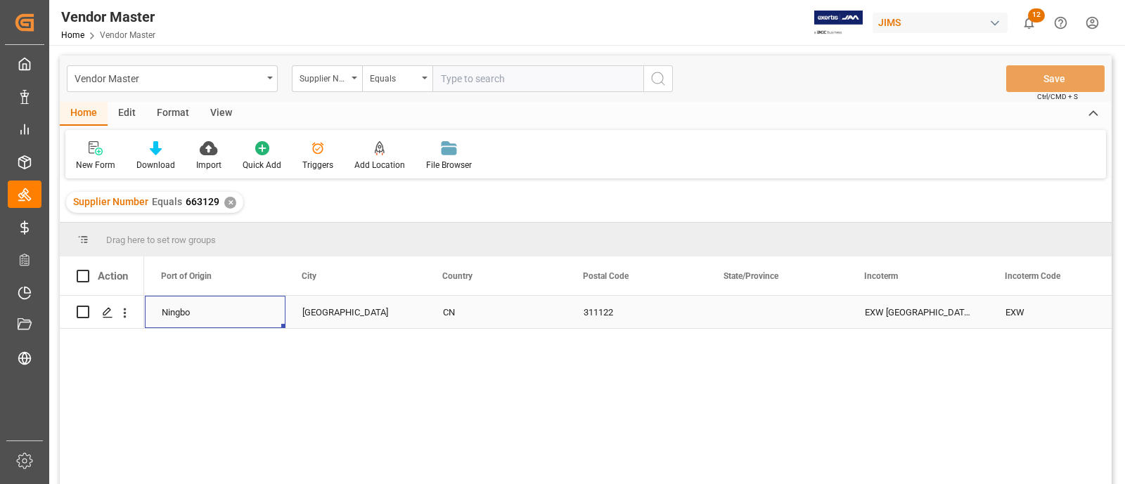
scroll to position [0, 2670]
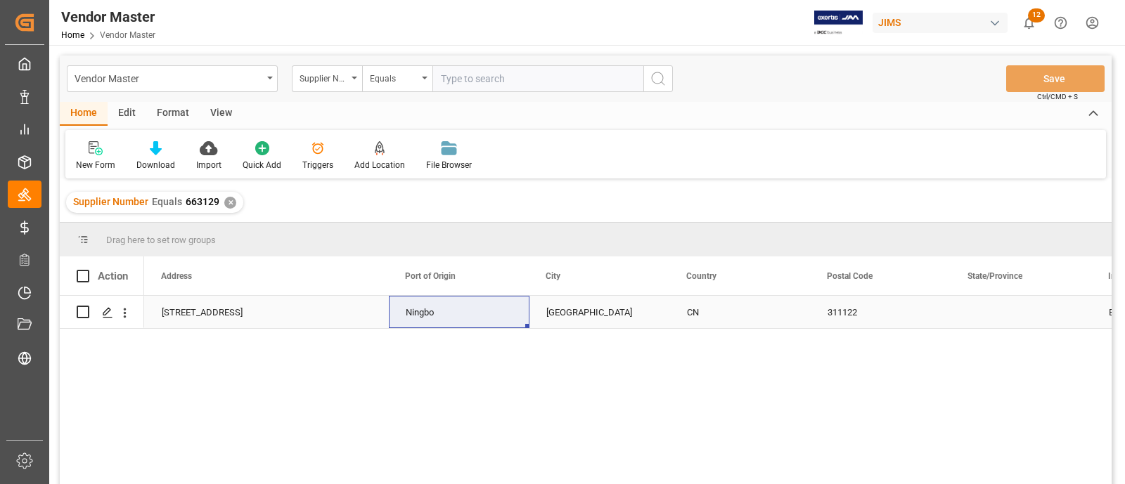
click at [443, 314] on div "Ningbo" at bounding box center [459, 312] width 141 height 32
drag, startPoint x: 451, startPoint y: 318, endPoint x: 393, endPoint y: 327, distance: 58.9
click at [393, 327] on div "Ningbo" at bounding box center [459, 320] width 141 height 49
paste input "[GEOGRAPHIC_DATA] (CNSHA)"
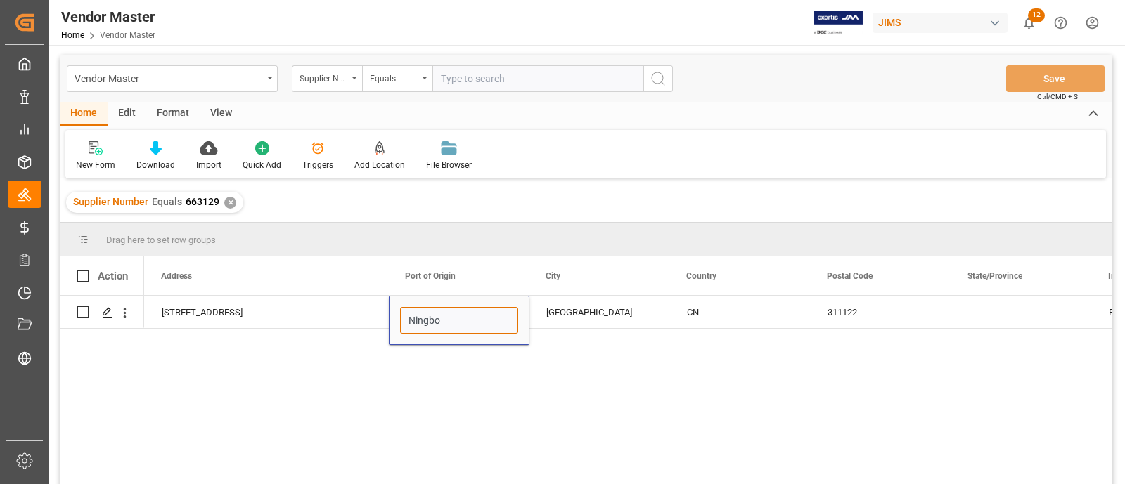
type input "[GEOGRAPHIC_DATA] (CNSHA)"
click at [575, 318] on div "[GEOGRAPHIC_DATA]" at bounding box center [599, 312] width 141 height 32
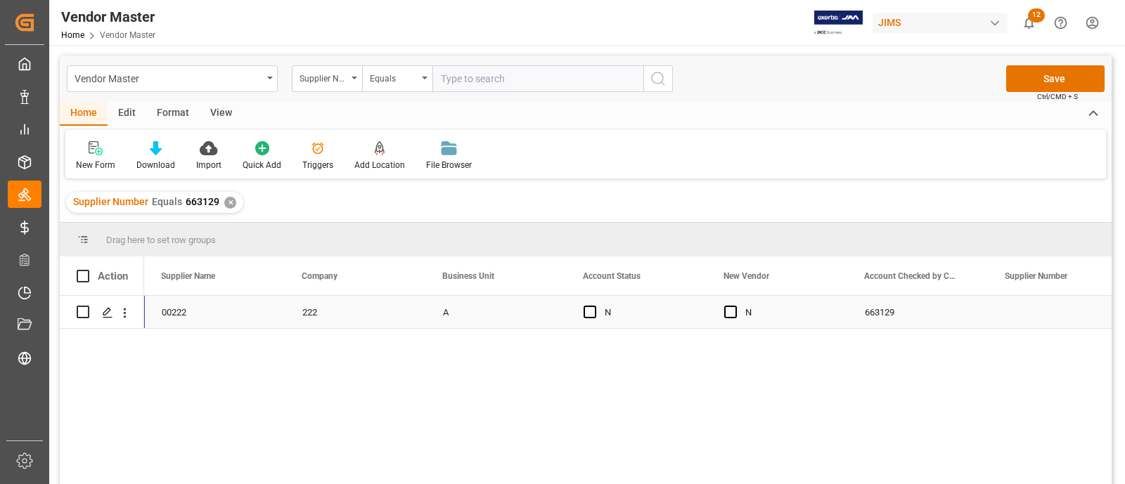
scroll to position [0, 0]
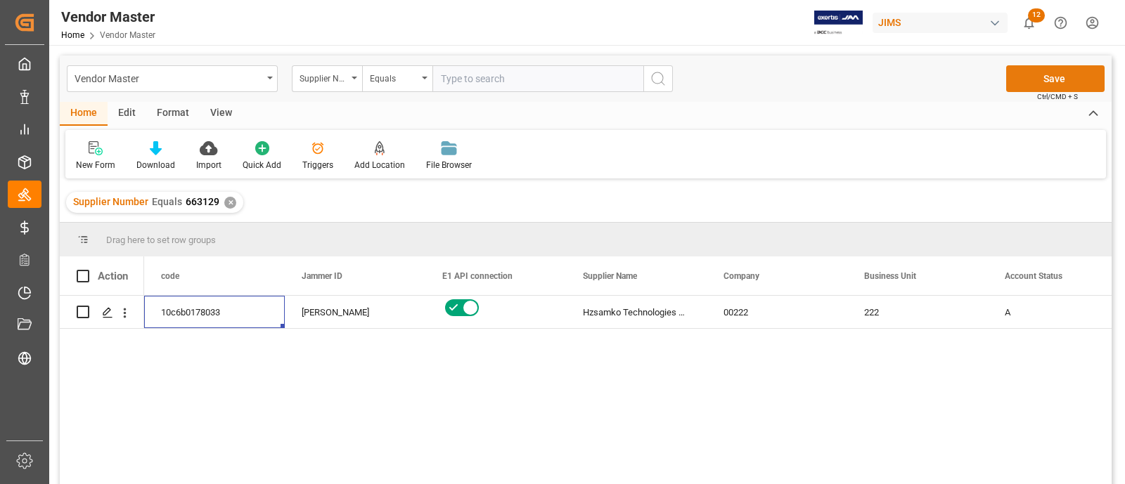
click at [1038, 80] on button "Save" at bounding box center [1055, 78] width 98 height 27
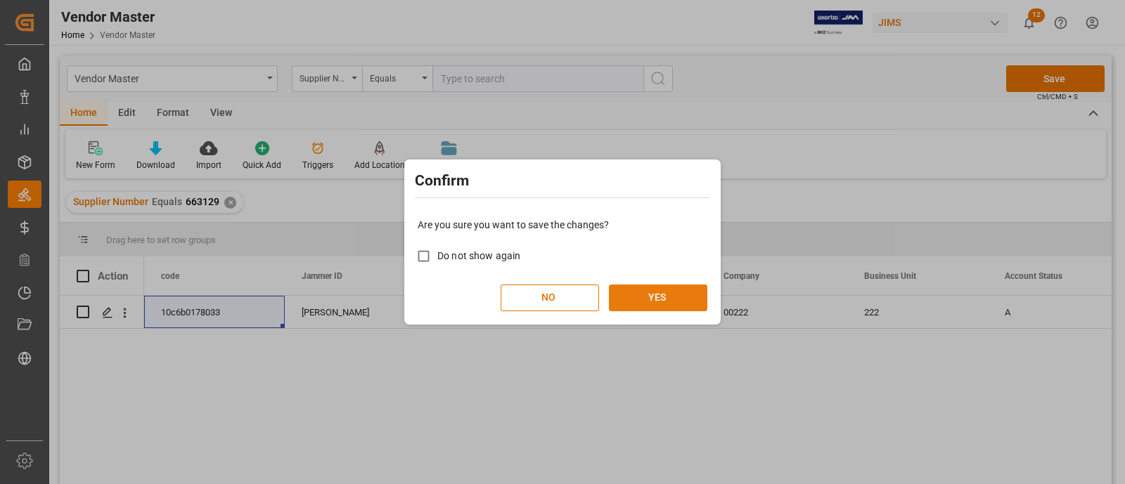
click at [659, 306] on button "YES" at bounding box center [658, 298] width 98 height 27
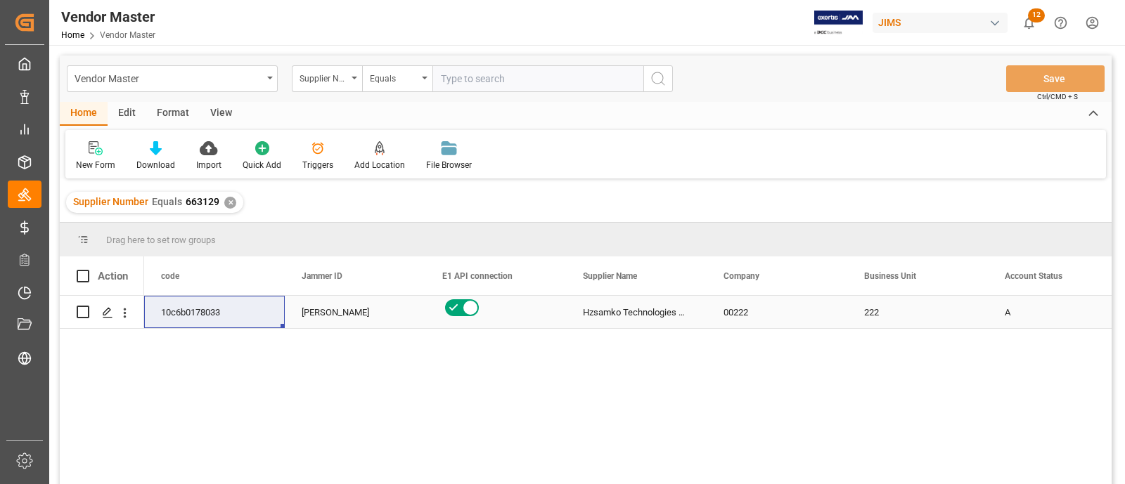
click at [628, 321] on div "Hzsamko Technologies Co. Ltd." at bounding box center [636, 312] width 141 height 32
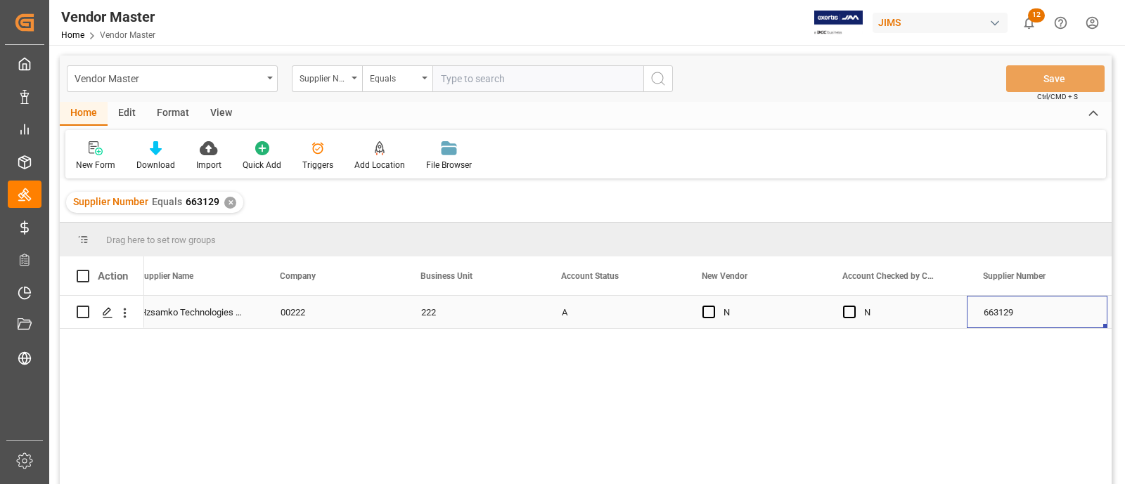
scroll to position [0, 583]
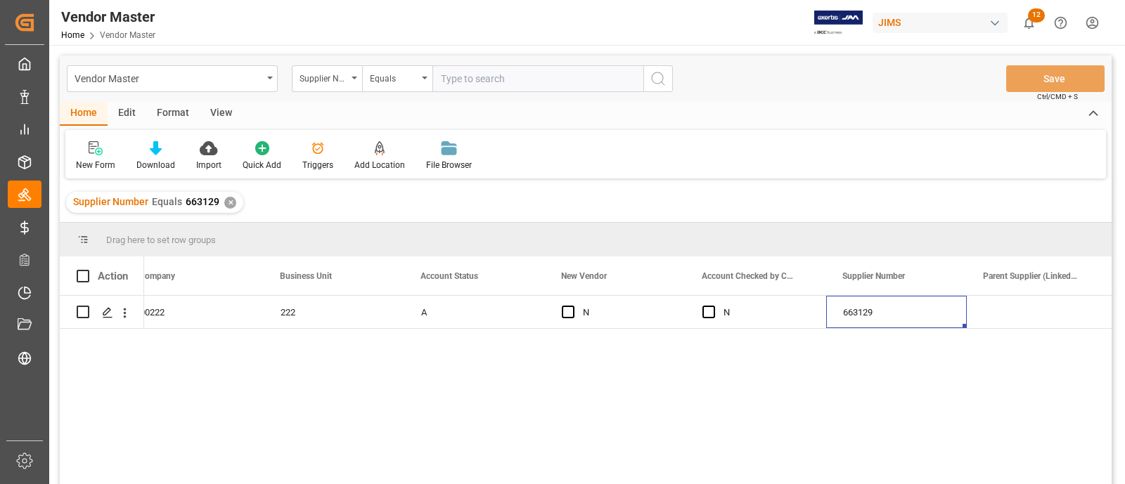
click at [445, 79] on input "text" at bounding box center [537, 78] width 211 height 27
paste input "404654"
type input "404654"
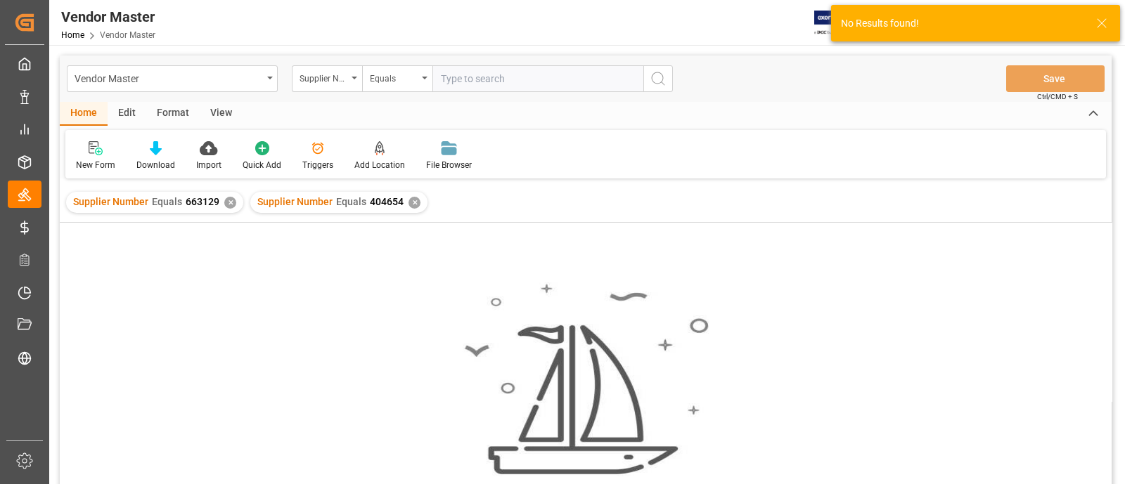
click at [229, 203] on div "✕" at bounding box center [230, 203] width 12 height 12
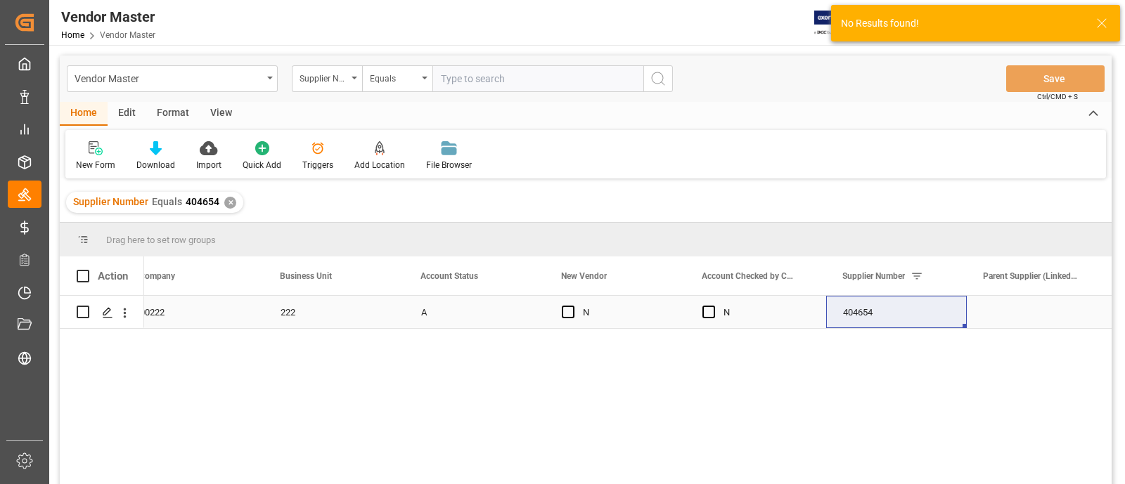
click at [493, 315] on div "A" at bounding box center [474, 313] width 107 height 32
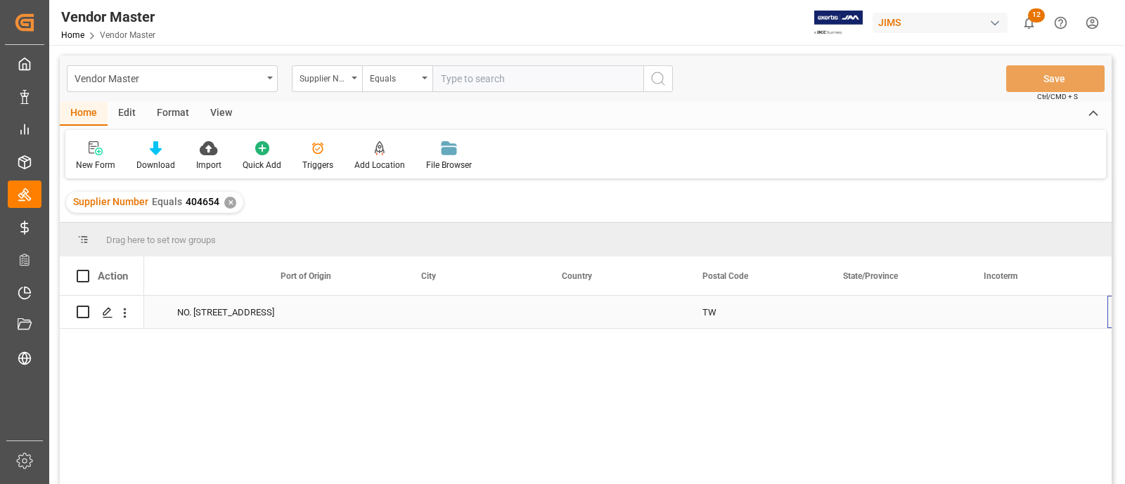
scroll to position [0, 2794]
click at [492, 360] on div "[GEOGRAPHIC_DATA] NO. [STREET_ADDRESS]" at bounding box center [627, 394] width 967 height 197
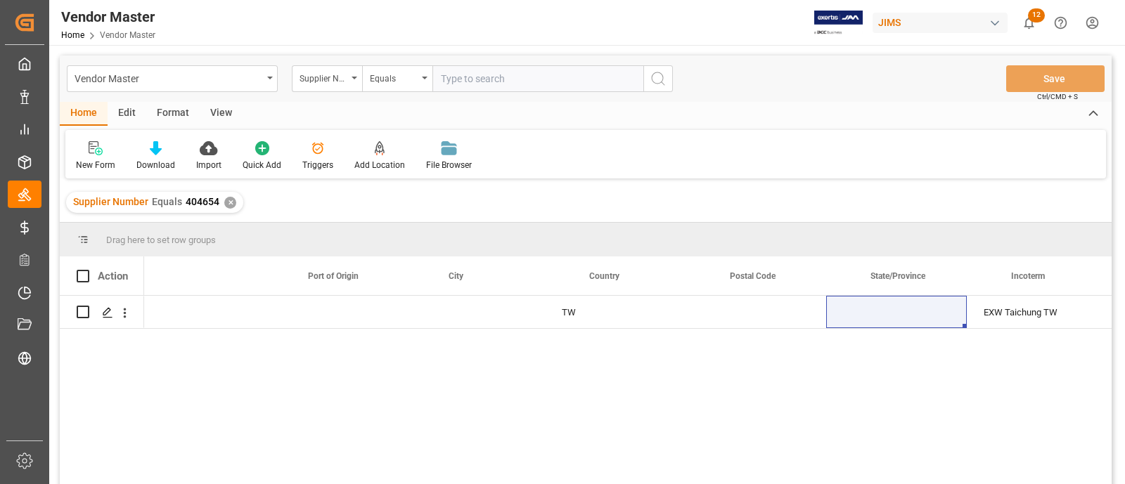
scroll to position [0, 2759]
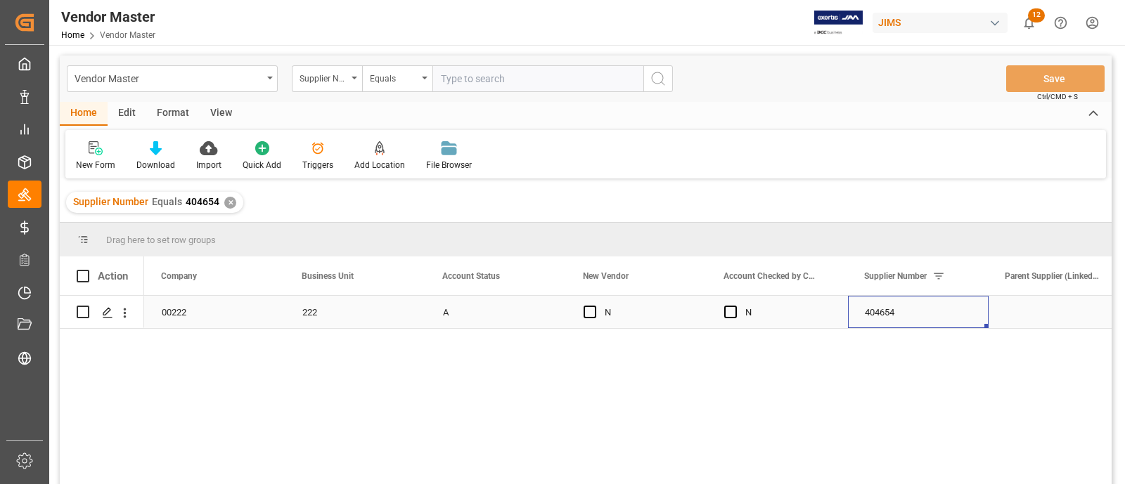
click at [884, 316] on div "404654" at bounding box center [918, 312] width 141 height 32
click at [1050, 311] on div "Press SPACE to select this row." at bounding box center [1058, 312] width 141 height 32
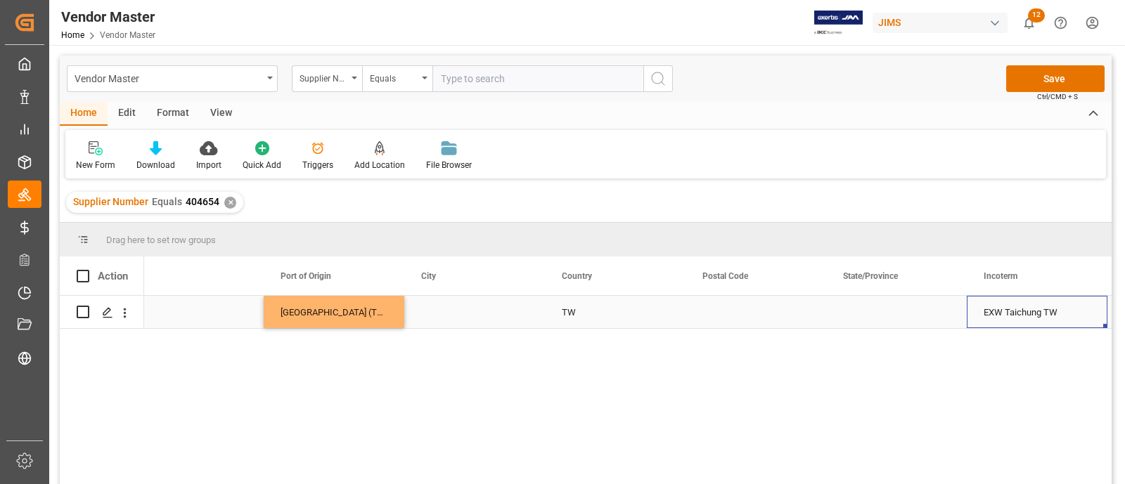
scroll to position [0, 2936]
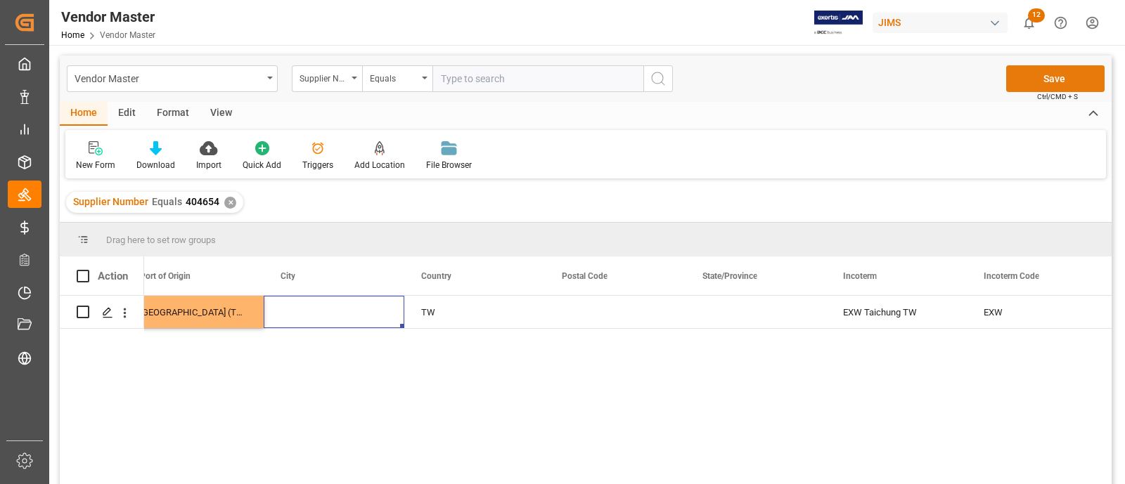
click at [1021, 84] on button "Save" at bounding box center [1055, 78] width 98 height 27
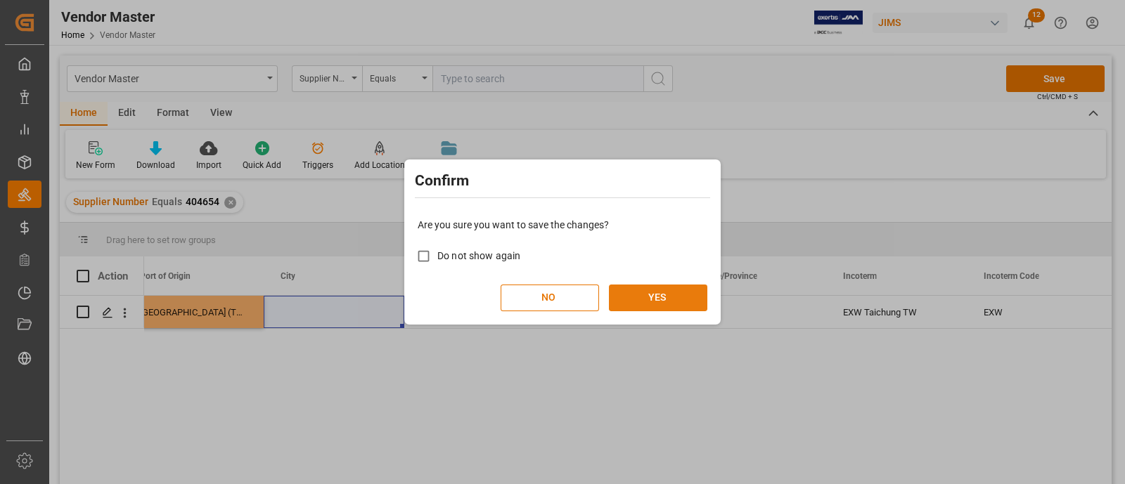
click at [643, 299] on button "YES" at bounding box center [658, 298] width 98 height 27
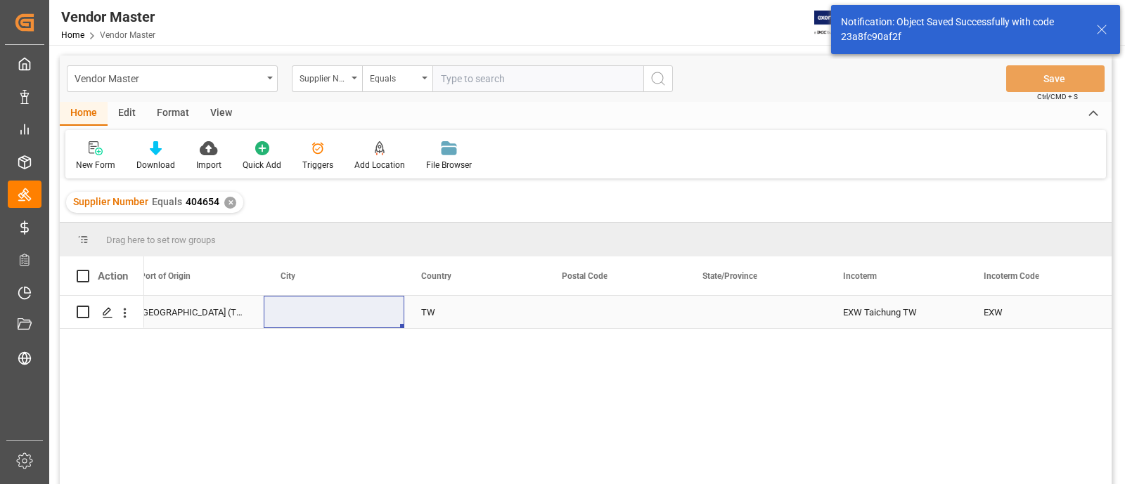
click at [360, 321] on div "Press SPACE to select this row." at bounding box center [334, 312] width 141 height 32
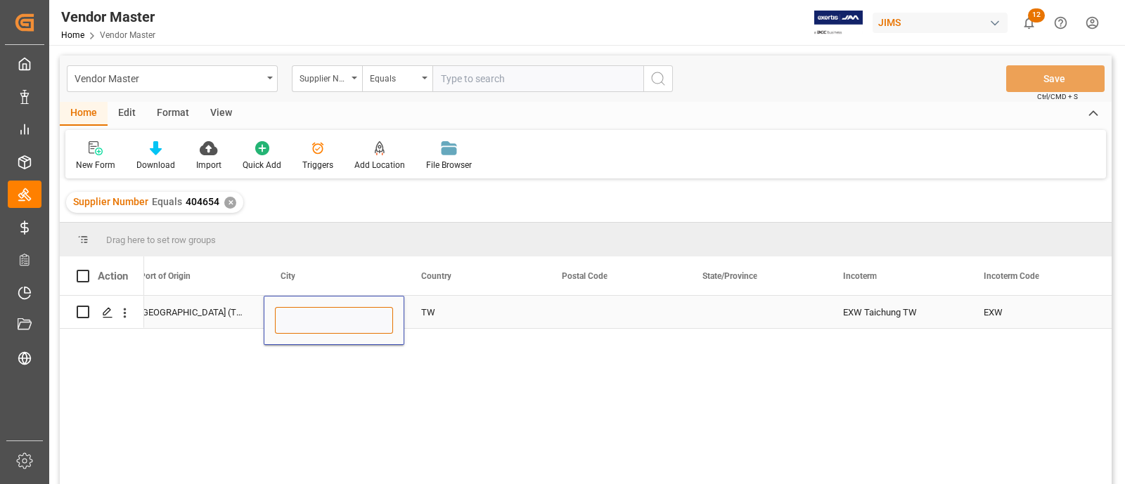
click at [359, 320] on input "Press SPACE to select this row." at bounding box center [334, 320] width 118 height 27
type input "Taichung"
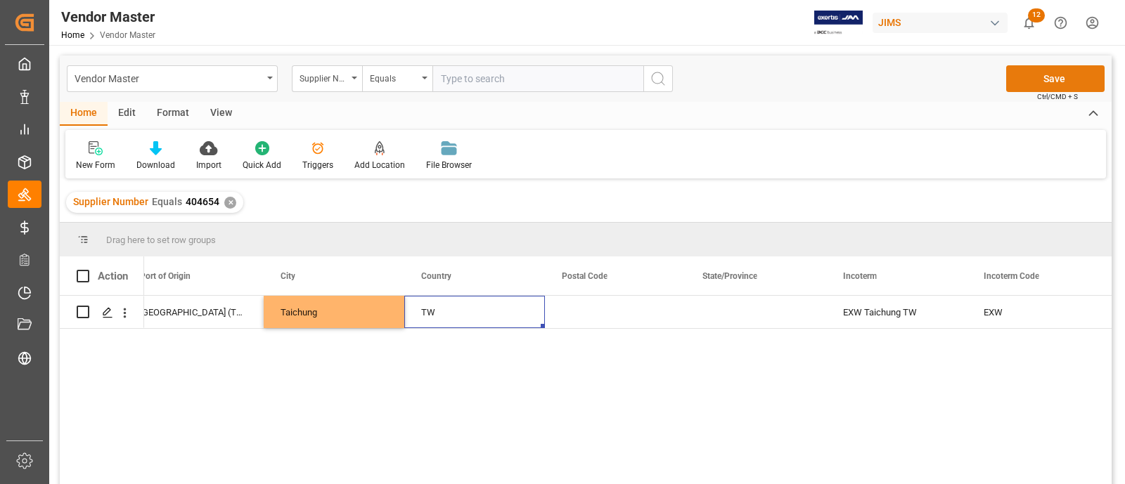
click at [1026, 77] on button "Save" at bounding box center [1055, 78] width 98 height 27
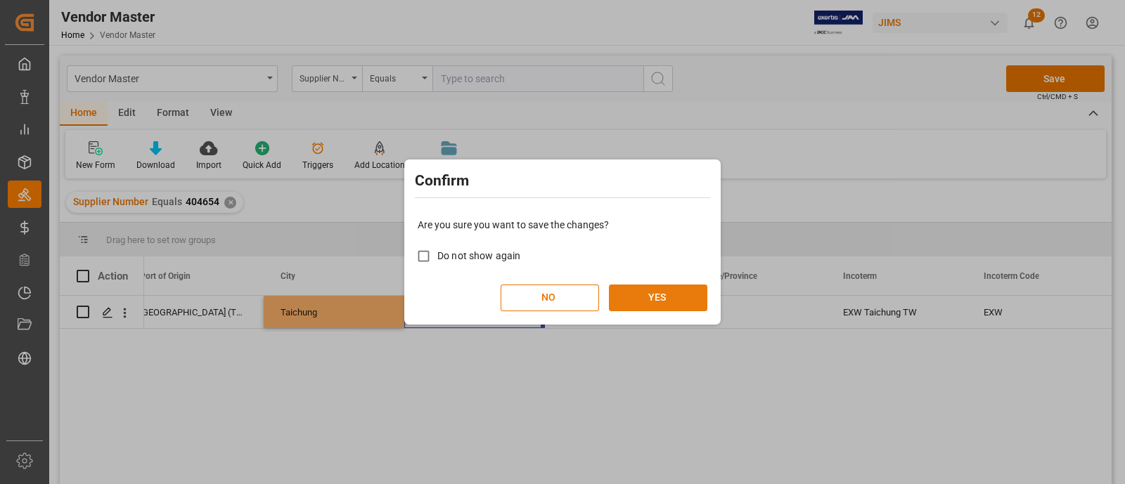
click at [677, 295] on button "YES" at bounding box center [658, 298] width 98 height 27
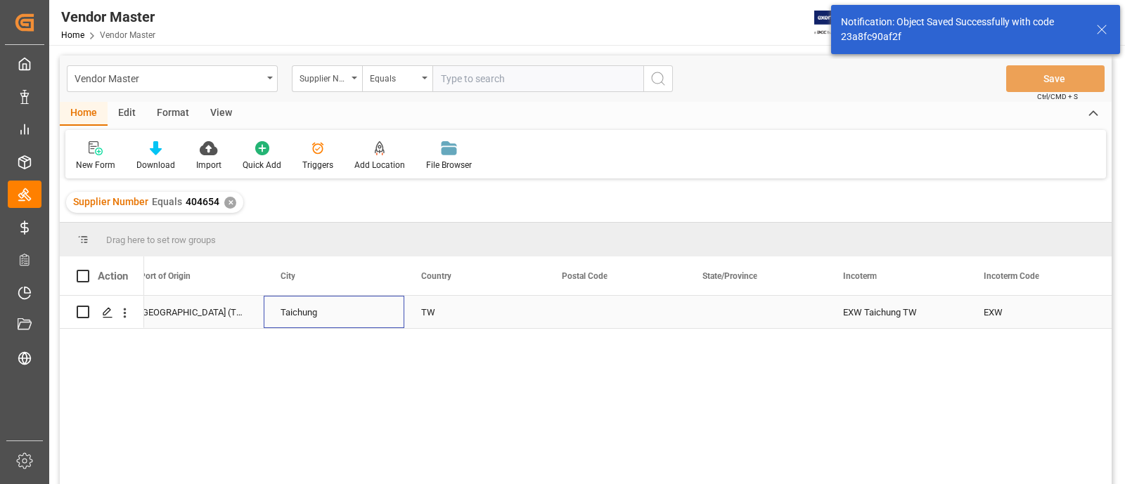
click at [338, 313] on div "Taichung" at bounding box center [334, 312] width 141 height 32
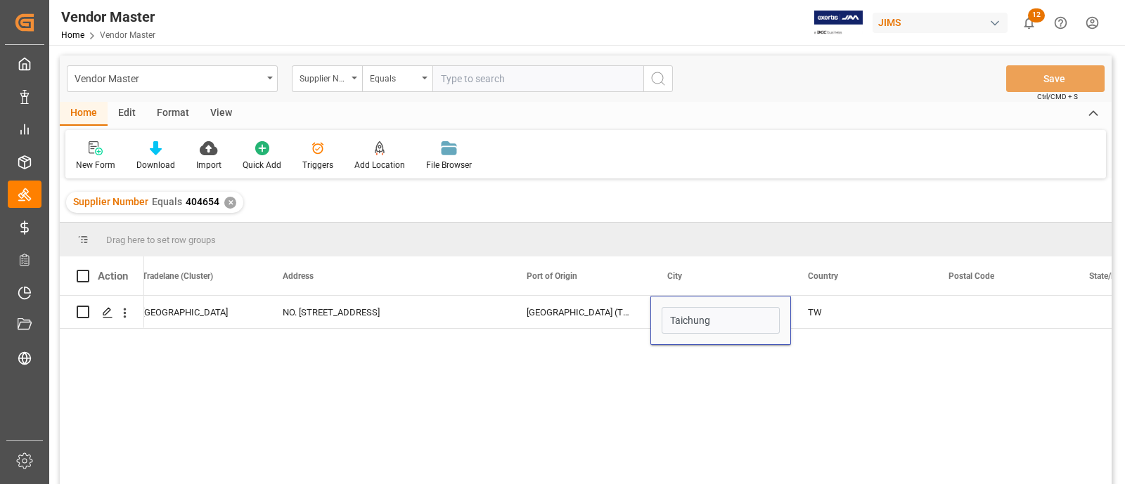
click at [351, 364] on div "NO. [STREET_ADDRESS] [GEOGRAPHIC_DATA] TW EXW [GEOGRAPHIC_DATA] TW [GEOGRAPHIC_…" at bounding box center [627, 394] width 967 height 197
click at [455, 82] on input "text" at bounding box center [537, 78] width 211 height 27
paste input "644692"
type input "644692"
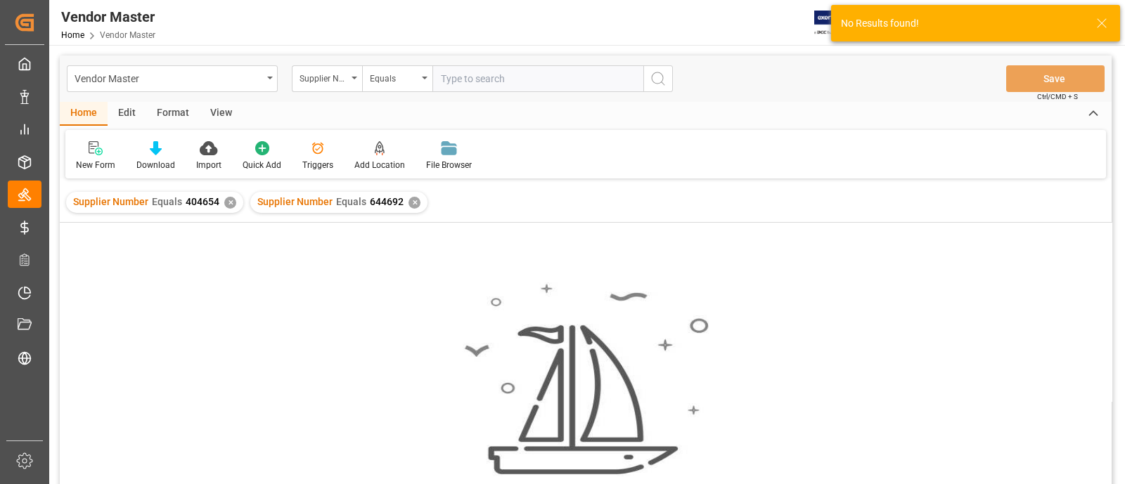
click at [229, 204] on div "✕" at bounding box center [230, 203] width 12 height 12
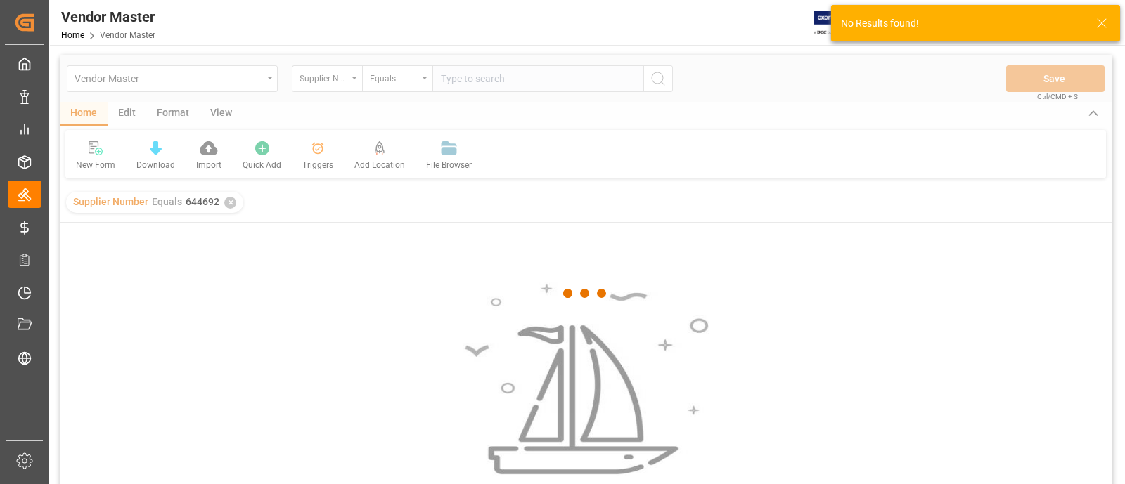
click at [229, 204] on div at bounding box center [585, 294] width 1051 height 476
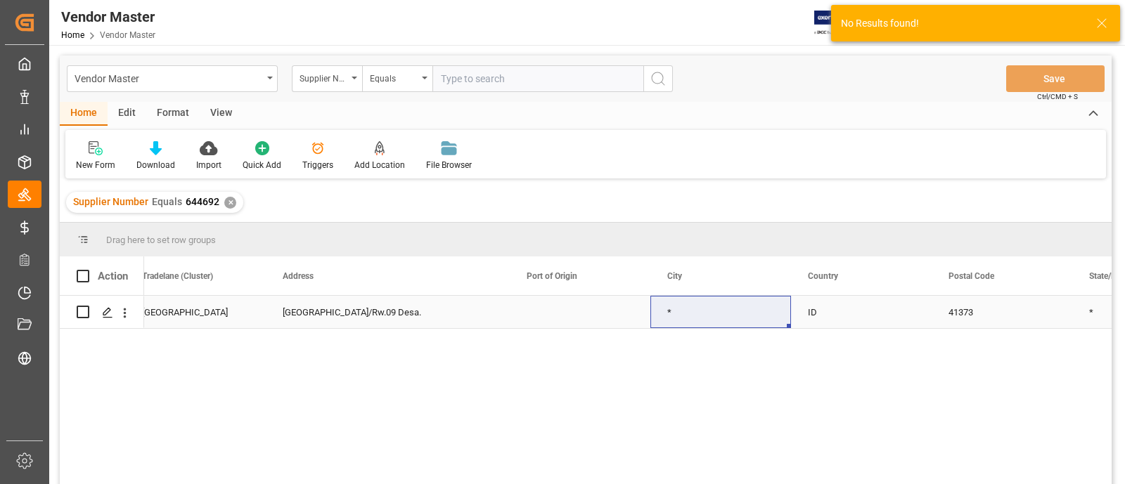
click at [443, 309] on div "[GEOGRAPHIC_DATA]/Rw.09 Desa." at bounding box center [388, 312] width 244 height 32
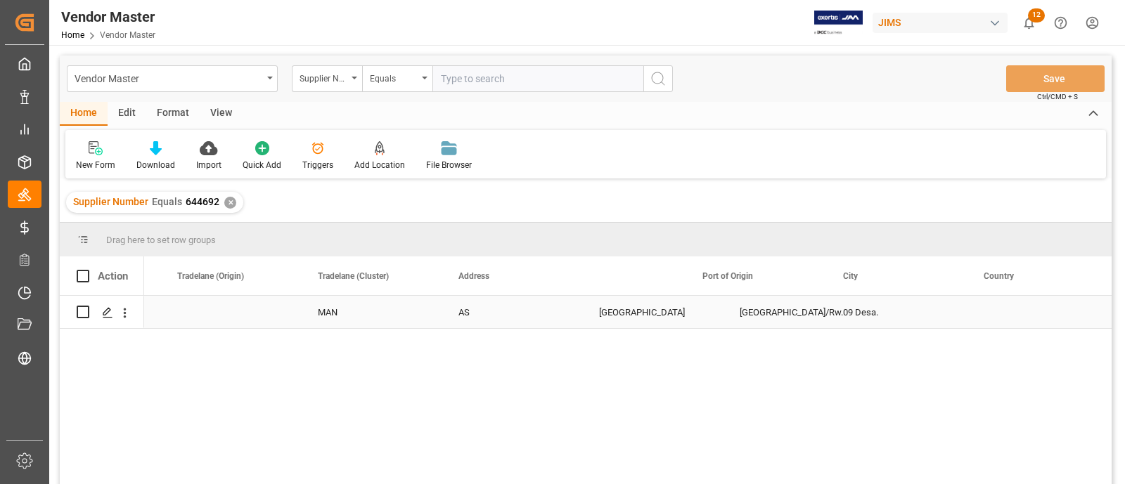
scroll to position [0, 2373]
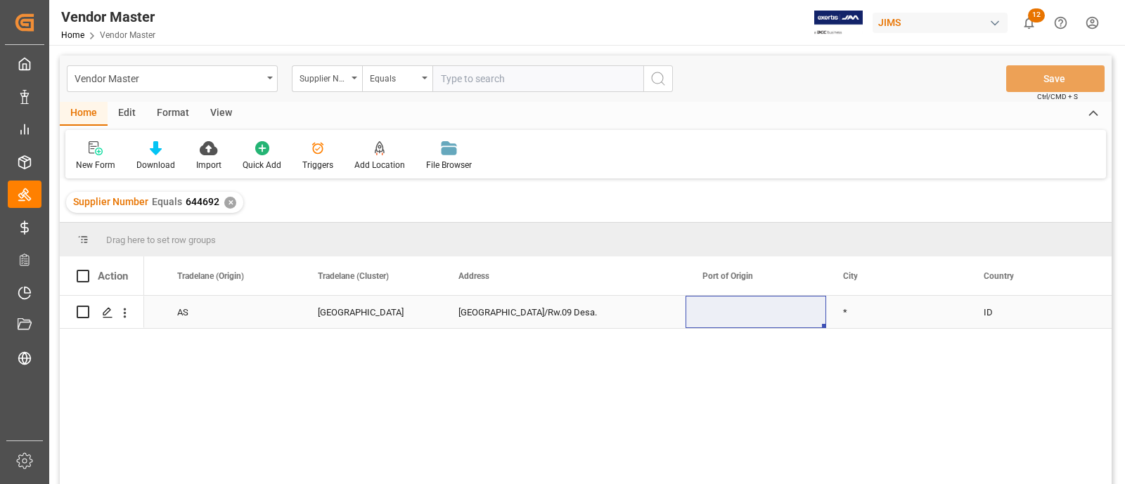
click at [757, 313] on div "Press SPACE to select this row." at bounding box center [755, 312] width 141 height 32
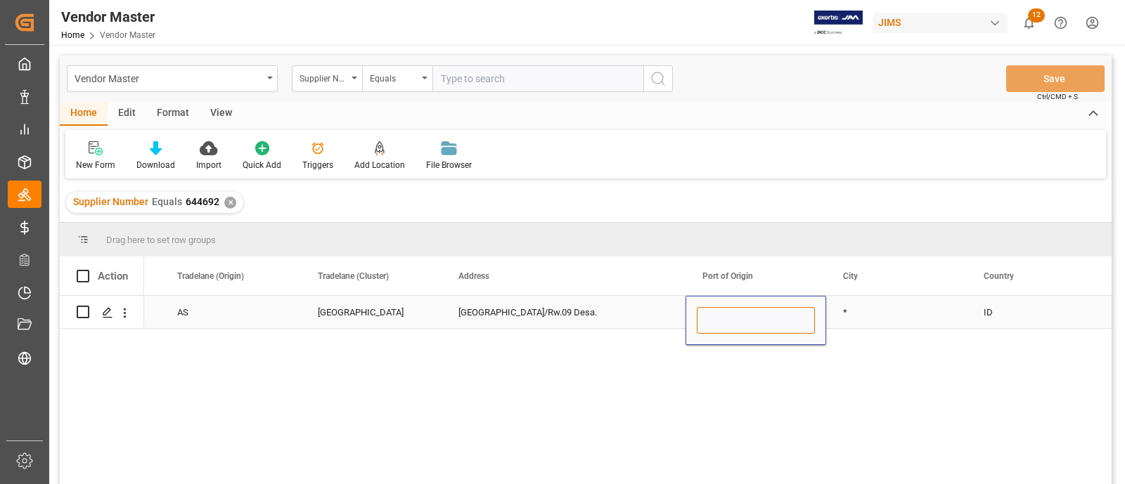
click at [768, 313] on input "Press SPACE to select this row." at bounding box center [756, 320] width 118 height 27
paste input "[GEOGRAPHIC_DATA] (IDJKT)"
type input "[GEOGRAPHIC_DATA] (IDJKT)"
click at [629, 351] on div "MAN AS [GEOGRAPHIC_DATA] [GEOGRAPHIC_DATA]/Rw.09 Desa. [GEOGRAPHIC_DATA] (IDJKT…" at bounding box center [627, 394] width 967 height 197
click at [553, 309] on div "[GEOGRAPHIC_DATA]/Rw.09 Desa." at bounding box center [563, 312] width 244 height 32
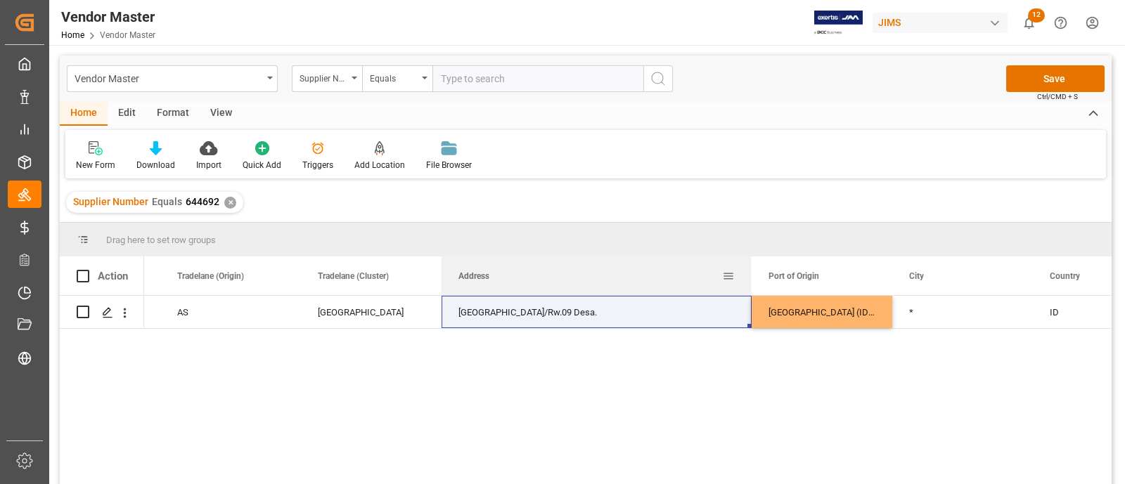
drag, startPoint x: 682, startPoint y: 286, endPoint x: 756, endPoint y: 279, distance: 74.1
click at [754, 279] on div at bounding box center [752, 276] width 6 height 39
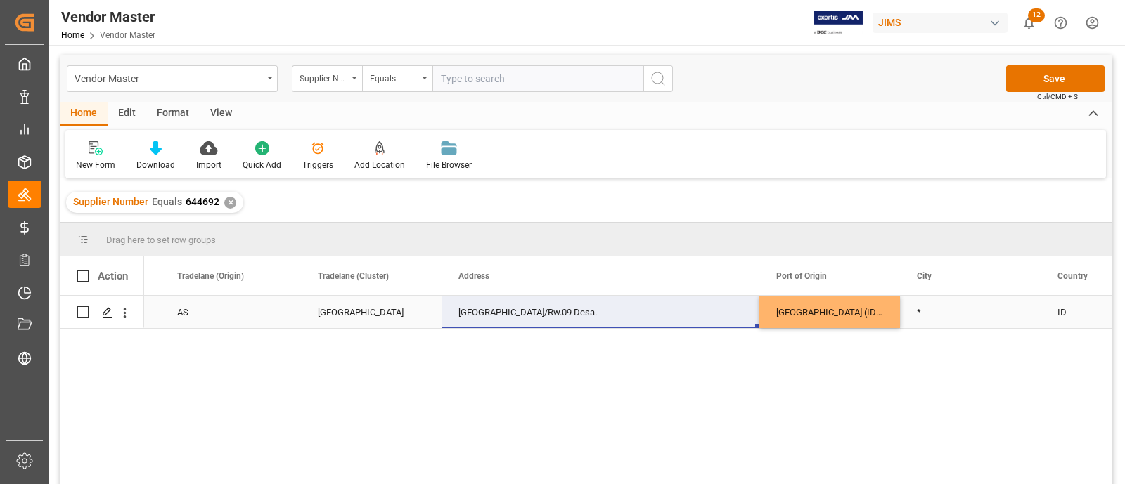
click at [573, 309] on div "[GEOGRAPHIC_DATA]/Rw.09 Desa." at bounding box center [600, 312] width 318 height 32
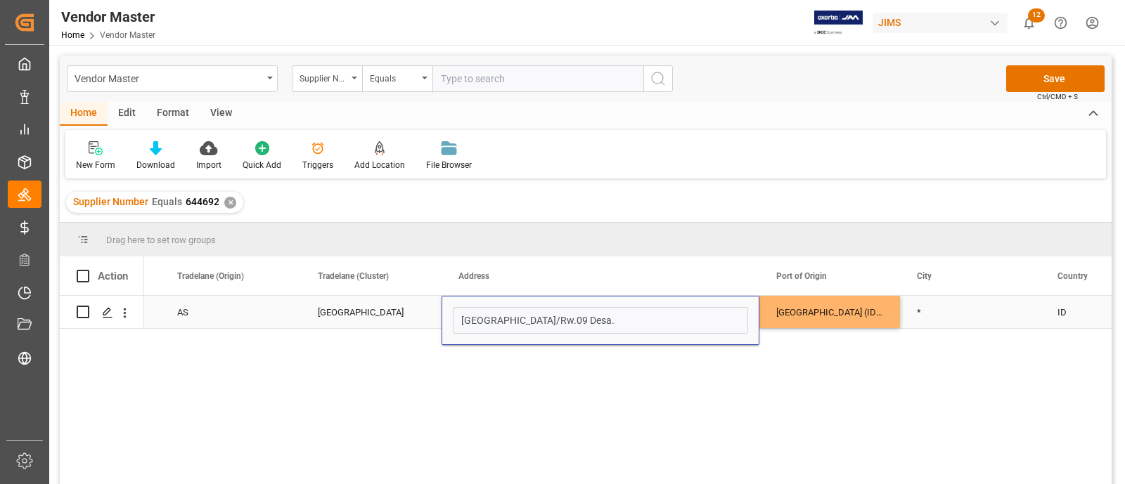
click at [573, 309] on input "[GEOGRAPHIC_DATA]/Rw.09 Desa." at bounding box center [600, 320] width 295 height 27
click at [955, 316] on div "*" at bounding box center [970, 312] width 141 height 32
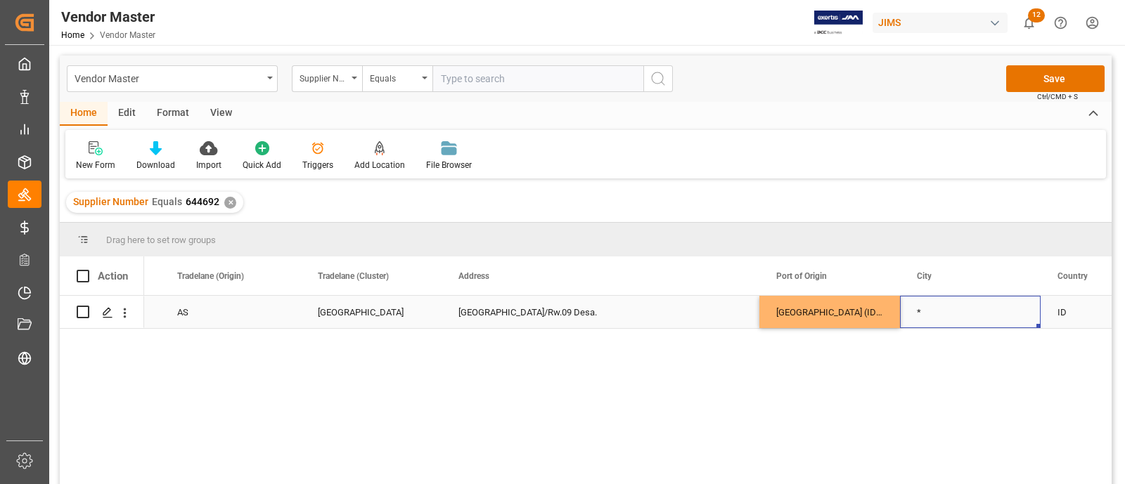
click at [955, 315] on div "*" at bounding box center [970, 312] width 141 height 32
click at [956, 315] on input "*" at bounding box center [970, 320] width 118 height 27
paste input "Karawang"
type input "Karawang"
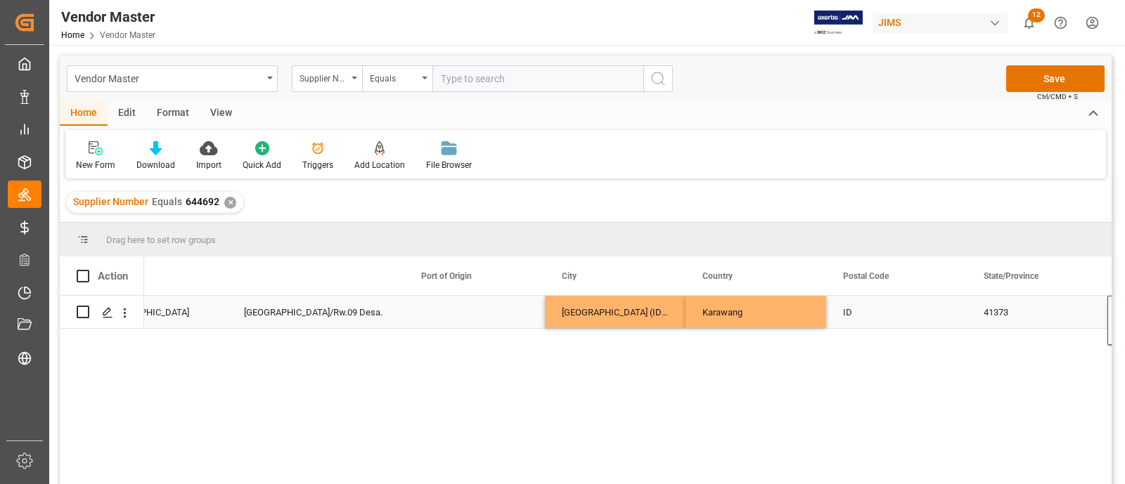
scroll to position [0, 2728]
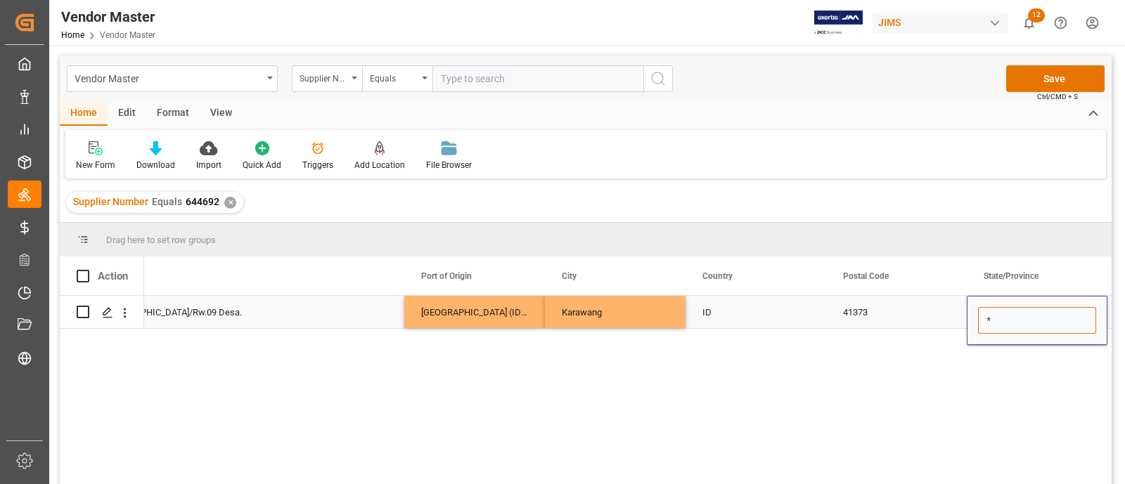
click at [1021, 323] on input "*" at bounding box center [1037, 320] width 118 height 27
type input "[GEOGRAPHIC_DATA]"
click at [894, 325] on div "41373" at bounding box center [896, 312] width 141 height 32
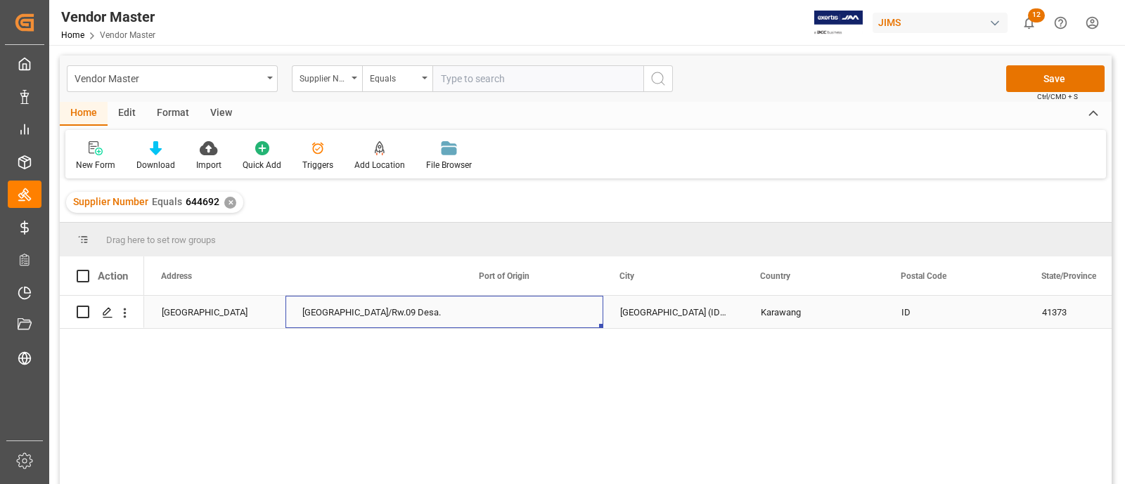
scroll to position [0, 2530]
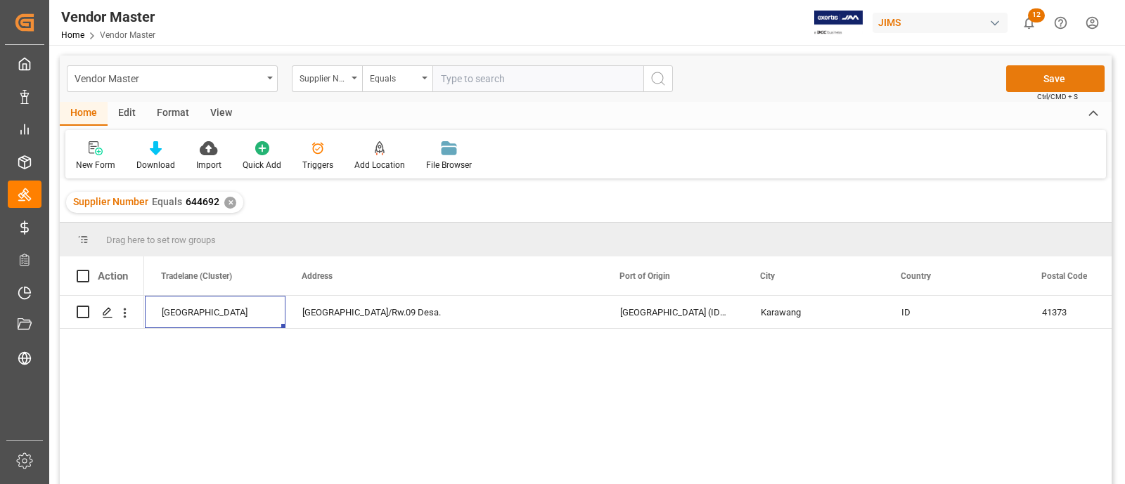
click at [1023, 83] on button "Save" at bounding box center [1055, 78] width 98 height 27
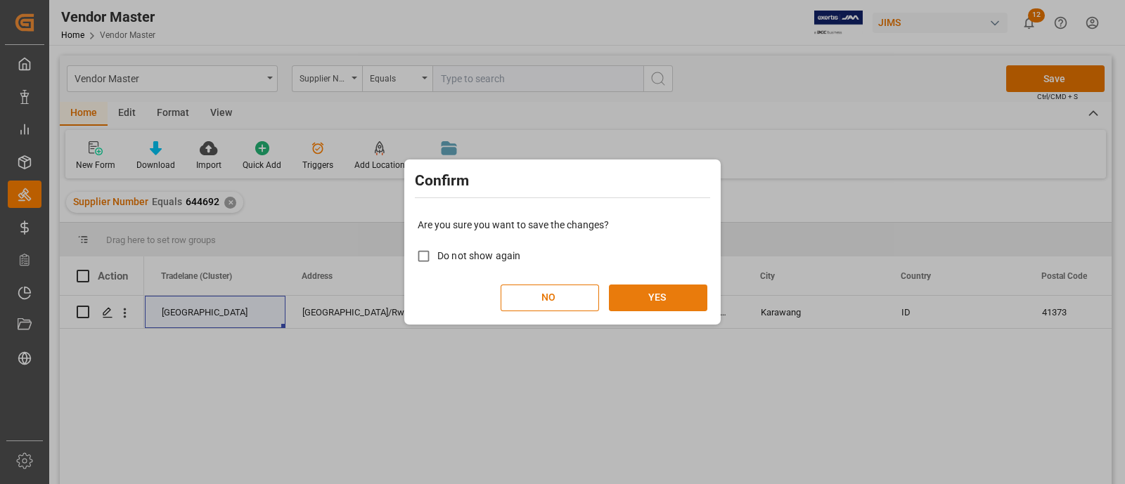
click at [645, 299] on button "YES" at bounding box center [658, 298] width 98 height 27
